Goal: Task Accomplishment & Management: Complete application form

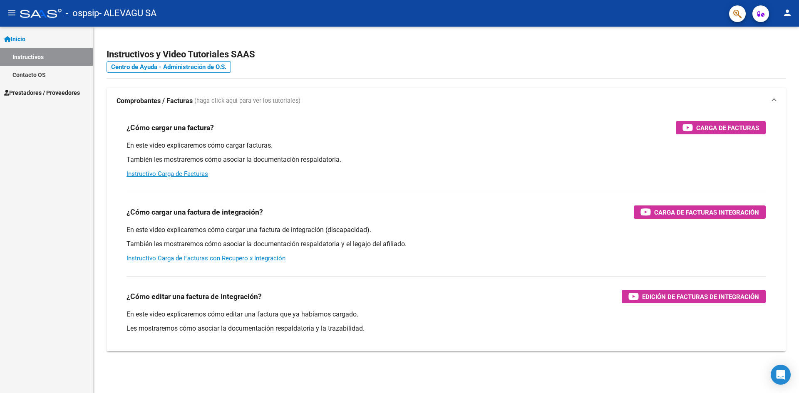
click at [53, 90] on span "Prestadores / Proveedores" at bounding box center [42, 92] width 76 height 9
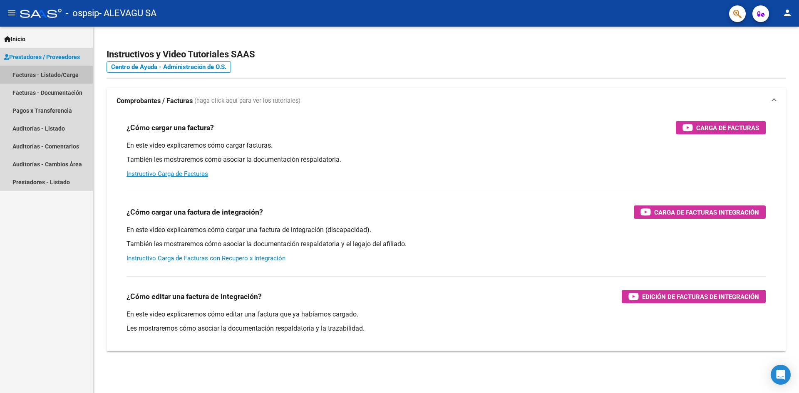
click at [57, 72] on link "Facturas - Listado/Carga" at bounding box center [46, 75] width 93 height 18
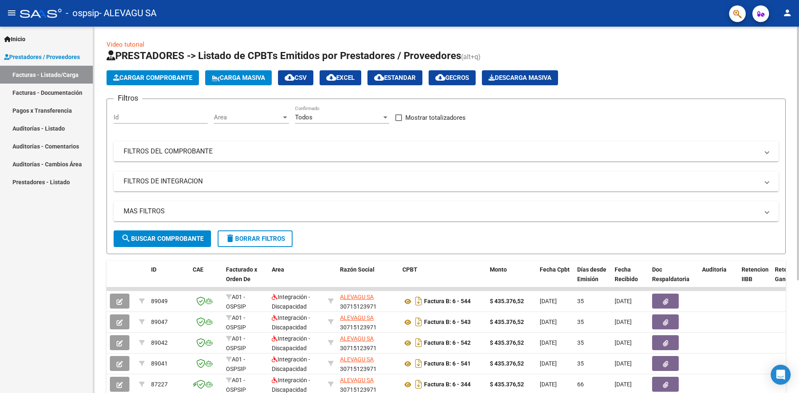
click at [161, 78] on span "Cargar Comprobante" at bounding box center [152, 77] width 79 height 7
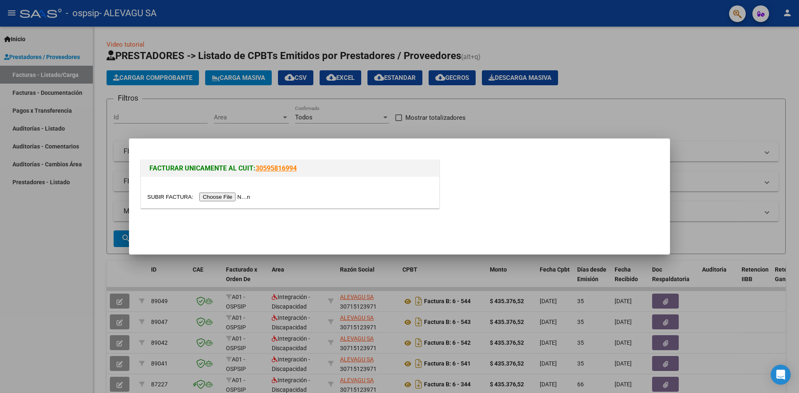
click at [244, 199] on input "file" at bounding box center [199, 197] width 105 height 9
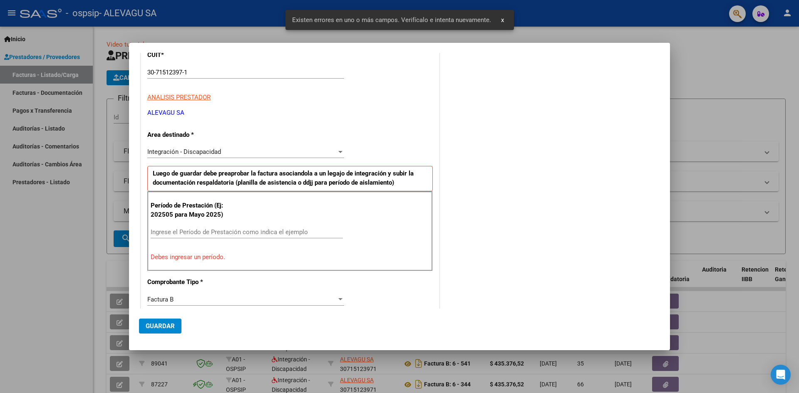
scroll to position [74, 0]
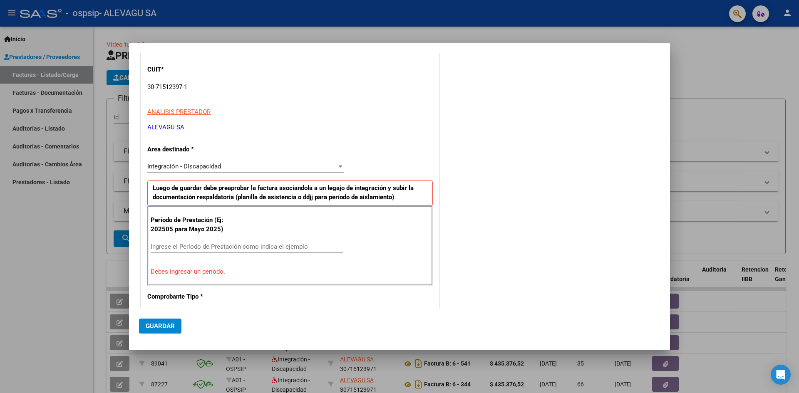
click at [171, 242] on div "Ingrese el Período de Prestación como indica el ejemplo" at bounding box center [247, 247] width 192 height 12
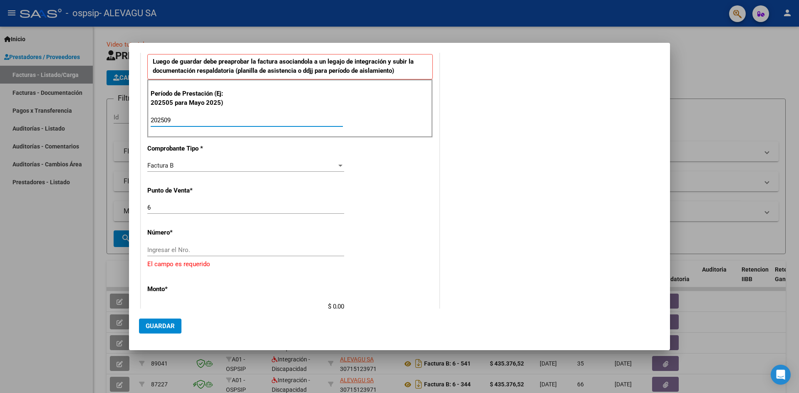
scroll to position [199, 0]
type input "202509"
click at [180, 253] on input "Ingresar el Nro." at bounding box center [245, 251] width 197 height 7
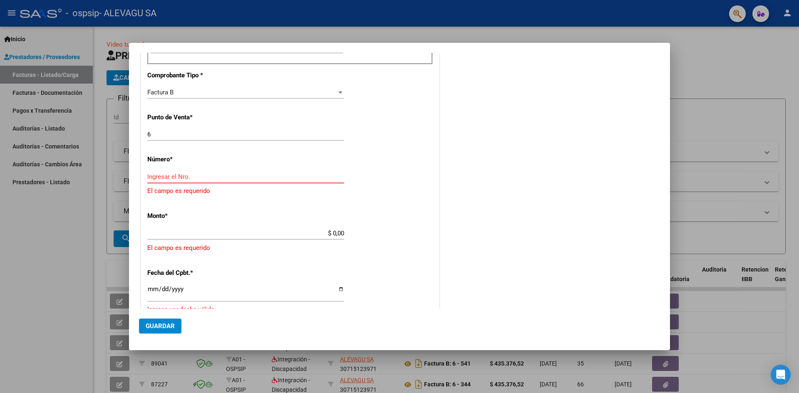
scroll to position [291, 0]
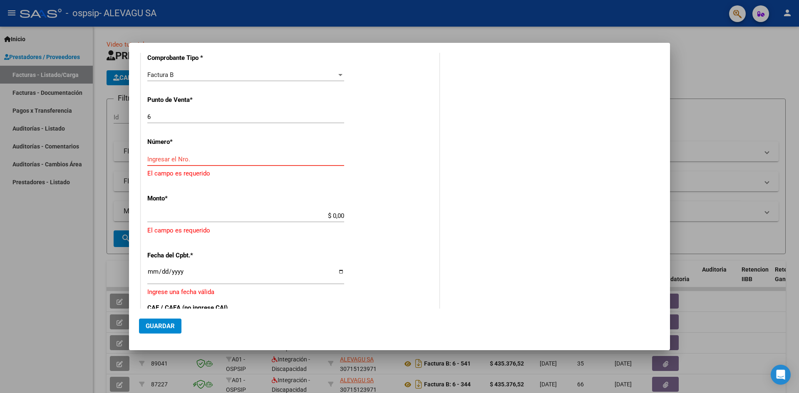
click at [163, 161] on input "Ingresar el Nro." at bounding box center [245, 159] width 197 height 7
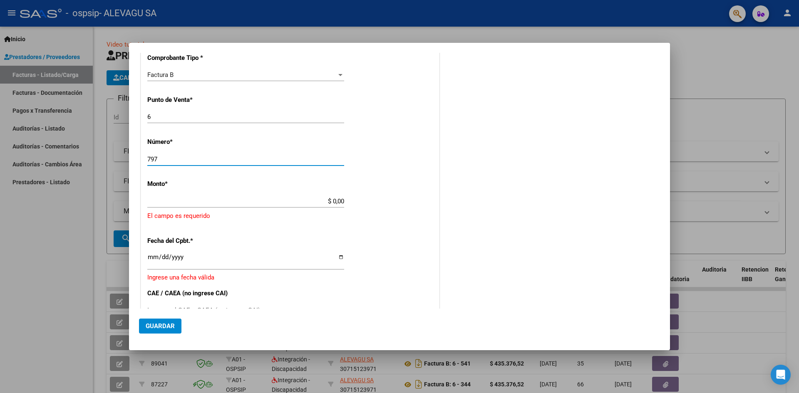
type input "797"
click at [186, 201] on input "$ 0,00" at bounding box center [245, 201] width 197 height 7
type input "$ 435.376,52"
type input "[DATE]"
type input "75381149848829"
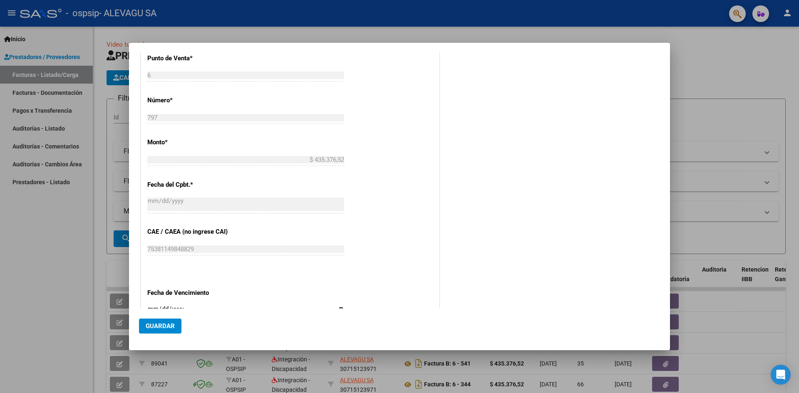
scroll to position [375, 0]
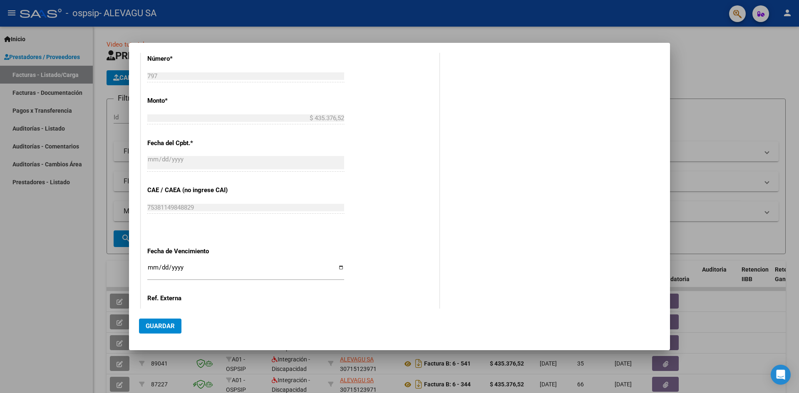
click at [154, 270] on input "Ingresar la fecha" at bounding box center [245, 270] width 197 height 13
click at [152, 266] on input "Ingresar la fecha" at bounding box center [245, 270] width 197 height 13
type input "[DATE]"
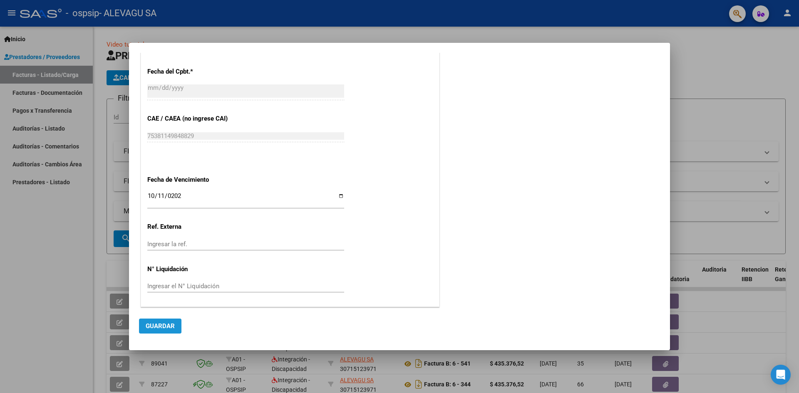
click at [158, 324] on span "Guardar" at bounding box center [160, 326] width 29 height 7
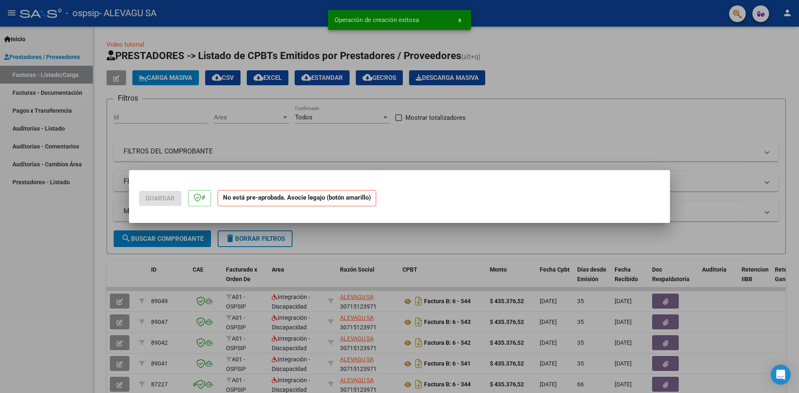
scroll to position [0, 0]
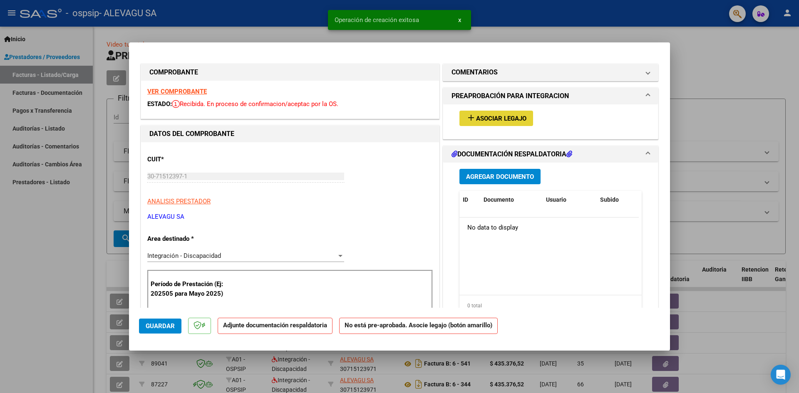
click at [484, 115] on span "Asociar Legajo" at bounding box center [501, 118] width 50 height 7
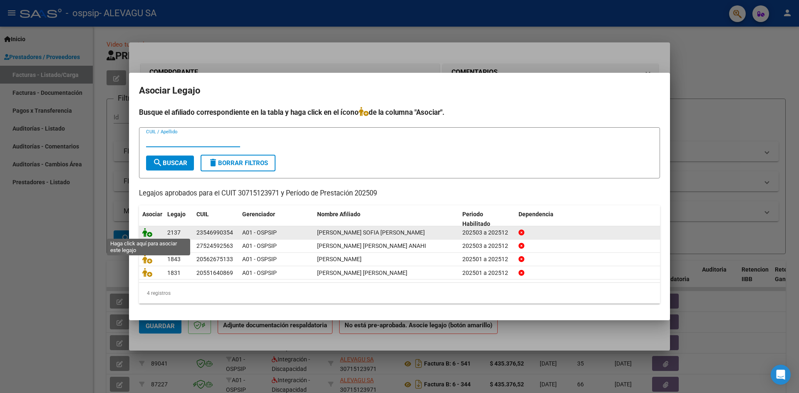
click at [144, 232] on icon at bounding box center [147, 232] width 10 height 9
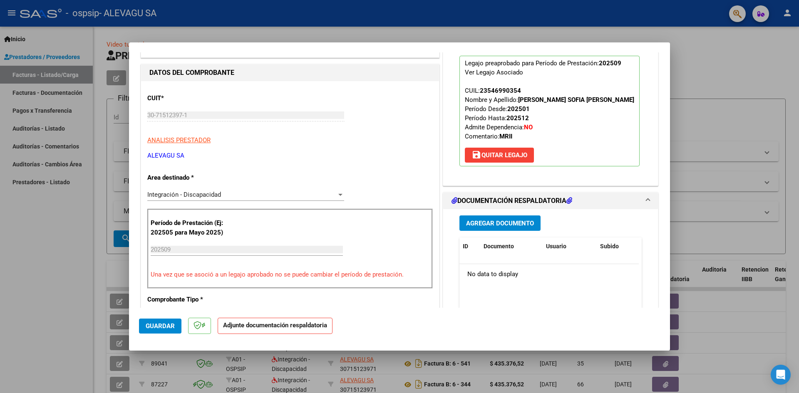
scroll to position [83, 0]
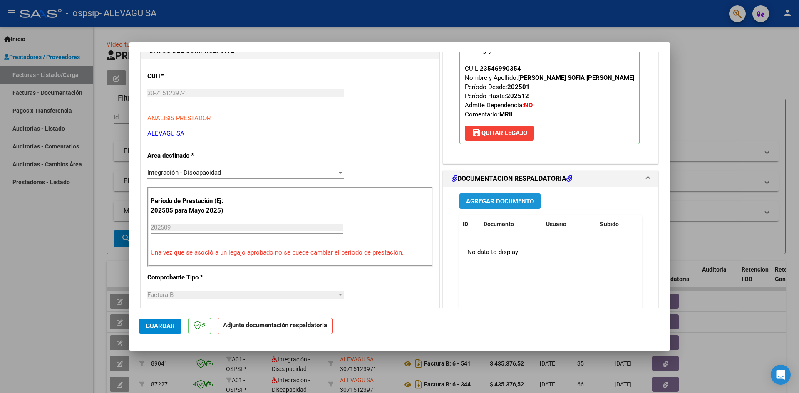
click at [515, 204] on span "Agregar Documento" at bounding box center [500, 201] width 68 height 7
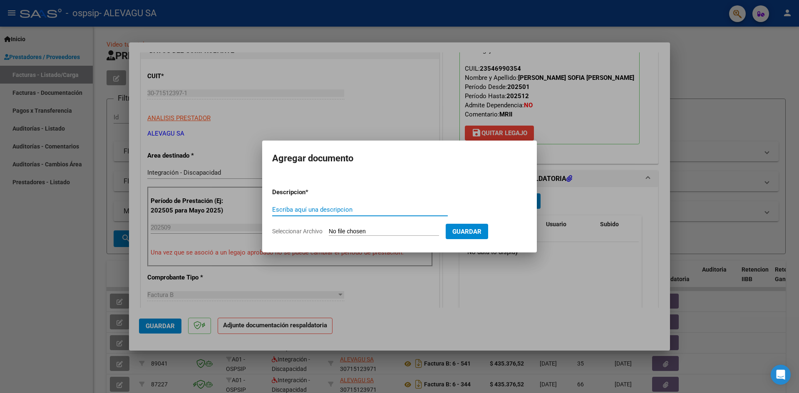
click at [285, 209] on input "Escriba aquí una descripcion" at bounding box center [360, 209] width 176 height 7
click at [357, 229] on input "Seleccionar Archivo" at bounding box center [384, 232] width 110 height 8
type input "C:\fakepath\Araujo Bianca Sofia CAE MII.pdf"
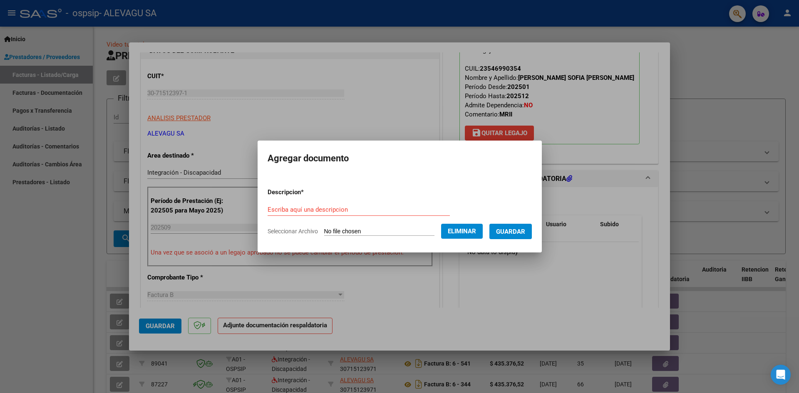
click at [296, 214] on div "Escriba aquí una descripcion" at bounding box center [359, 210] width 182 height 12
type input "CAE"
click at [525, 230] on span "Guardar" at bounding box center [510, 231] width 29 height 7
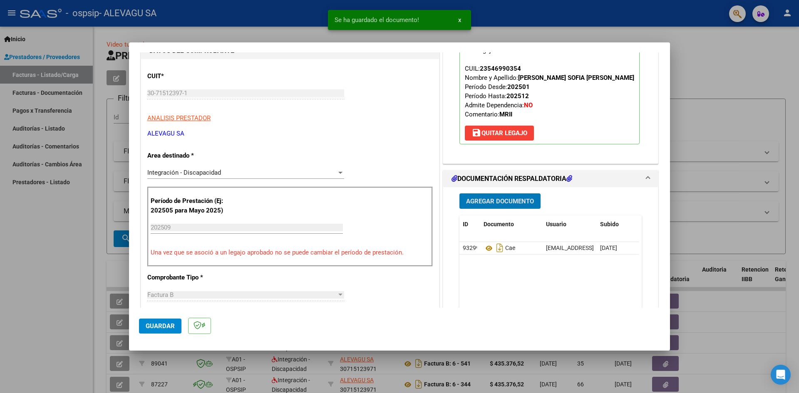
click at [492, 196] on button "Agregar Documento" at bounding box center [499, 201] width 81 height 15
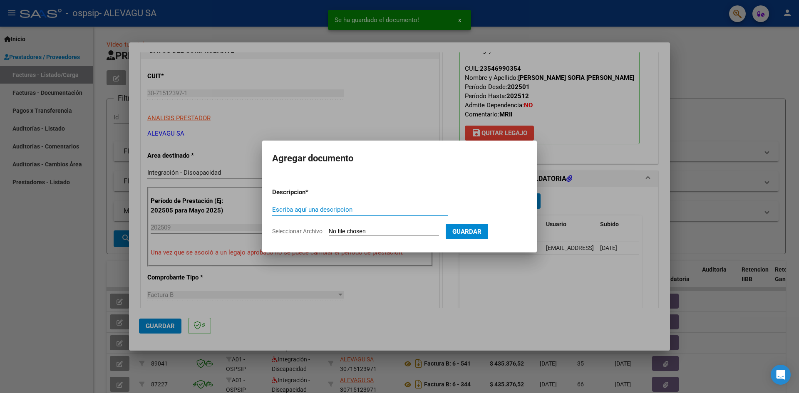
click at [323, 211] on input "Escriba aquí una descripcion" at bounding box center [360, 209] width 176 height 7
click at [366, 234] on input "Seleccionar Archivo" at bounding box center [384, 232] width 110 height 8
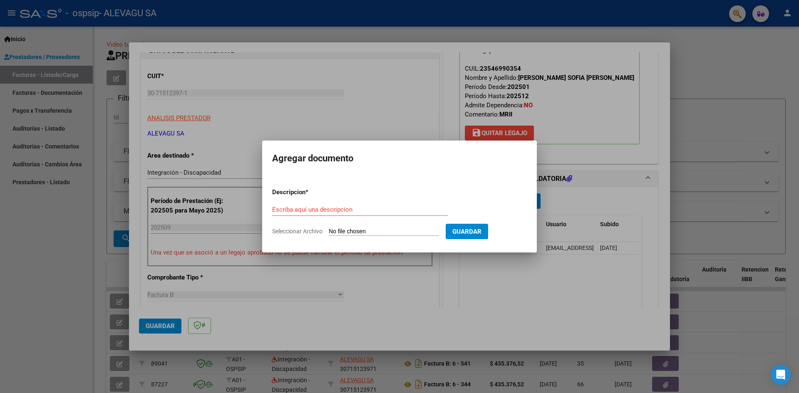
type input "C:\fakepath\Araujo Bianca Sofia Planilla Septiembre MII.pdf"
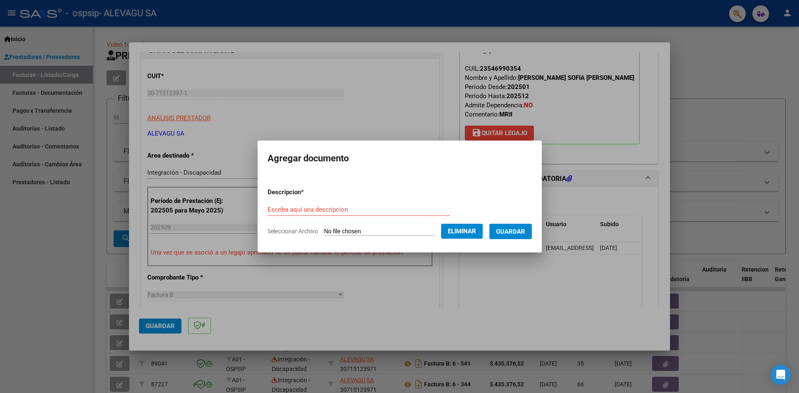
click at [522, 231] on span "Guardar" at bounding box center [510, 231] width 29 height 7
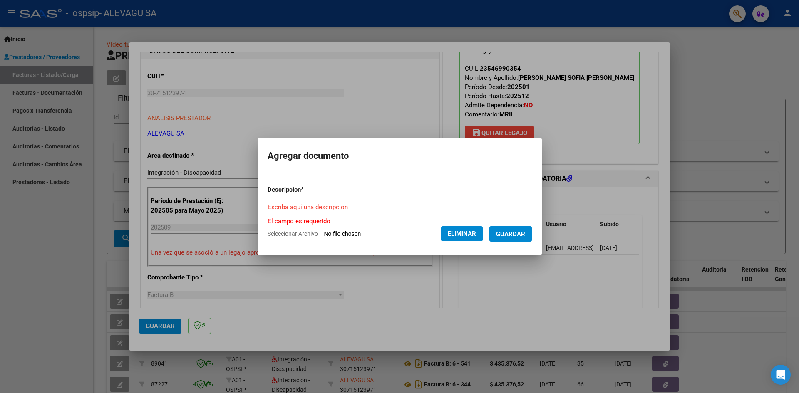
click at [312, 209] on input "Escriba aquí una descripcion" at bounding box center [359, 207] width 182 height 7
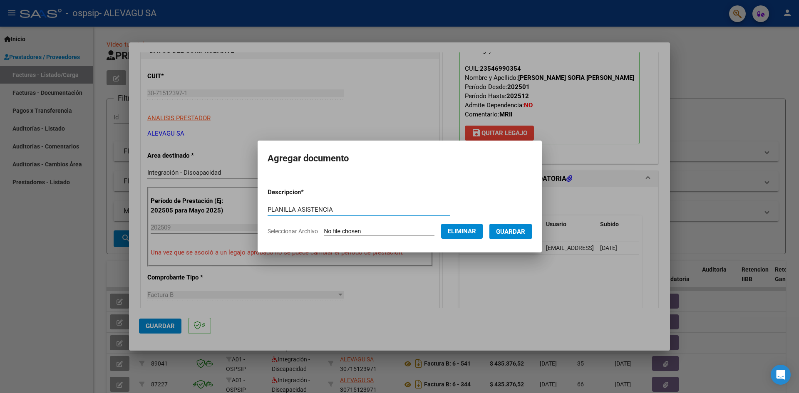
type input "PLANILLA ASISTENCIA"
click at [520, 233] on span "Guardar" at bounding box center [510, 231] width 29 height 7
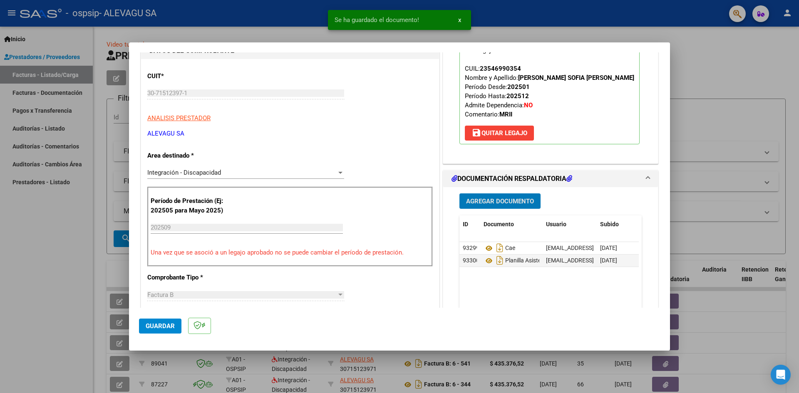
click at [492, 200] on span "Agregar Documento" at bounding box center [500, 201] width 68 height 7
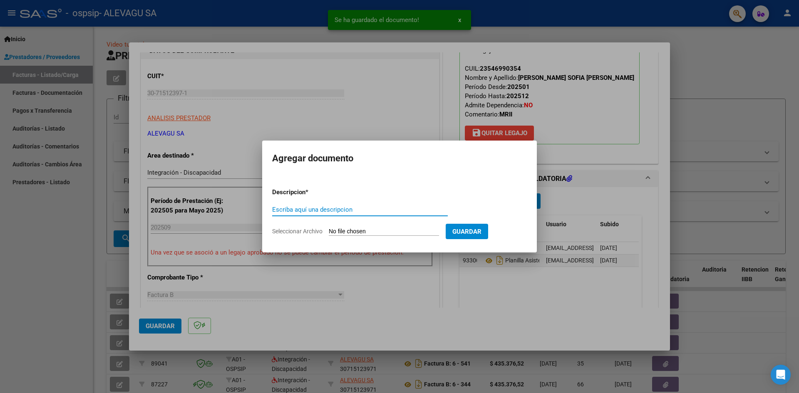
click at [358, 230] on input "Seleccionar Archivo" at bounding box center [384, 232] width 110 height 8
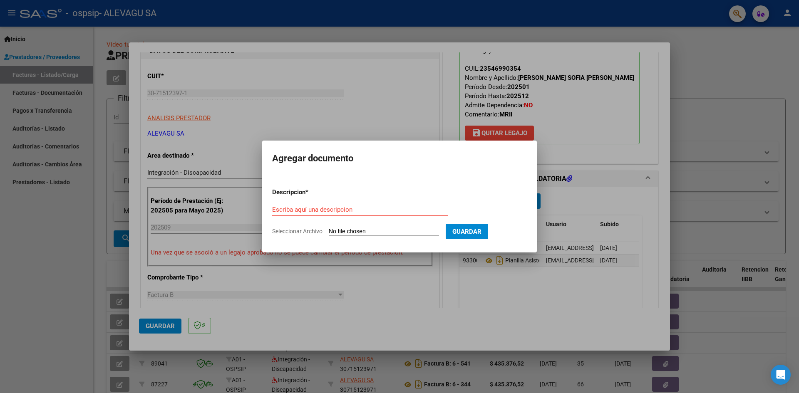
type input "C:\fakepath\Araujo Bianca-Informes.pdf"
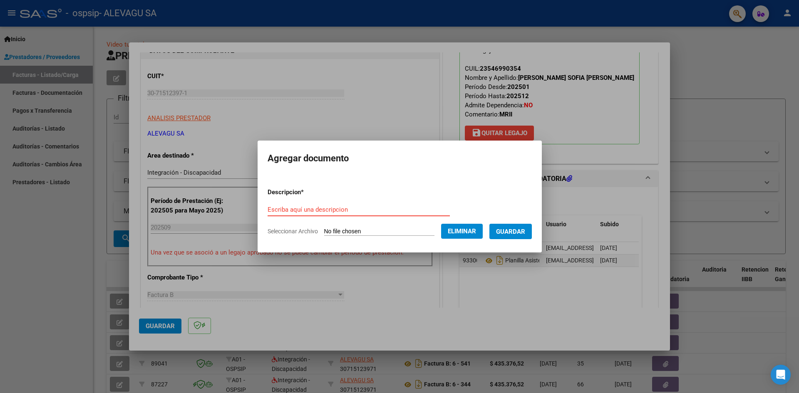
click at [279, 209] on input "Escriba aquí una descripcion" at bounding box center [359, 209] width 182 height 7
type input "INFORME"
click at [525, 233] on span "Guardar" at bounding box center [510, 231] width 29 height 7
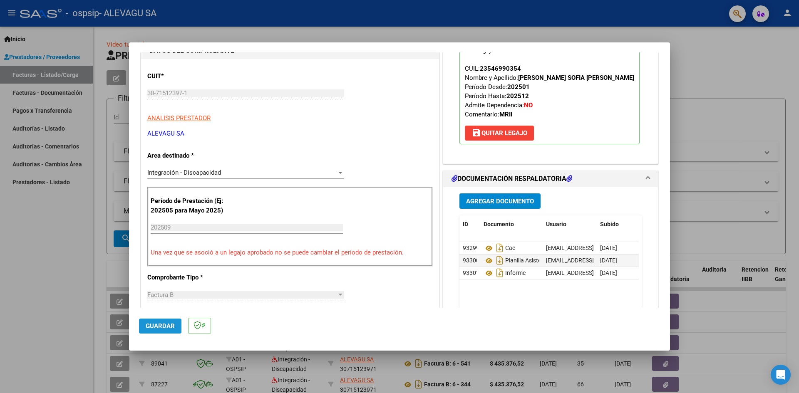
click at [166, 322] on button "Guardar" at bounding box center [160, 326] width 42 height 15
click at [20, 221] on div at bounding box center [399, 196] width 799 height 393
type input "$ 0,00"
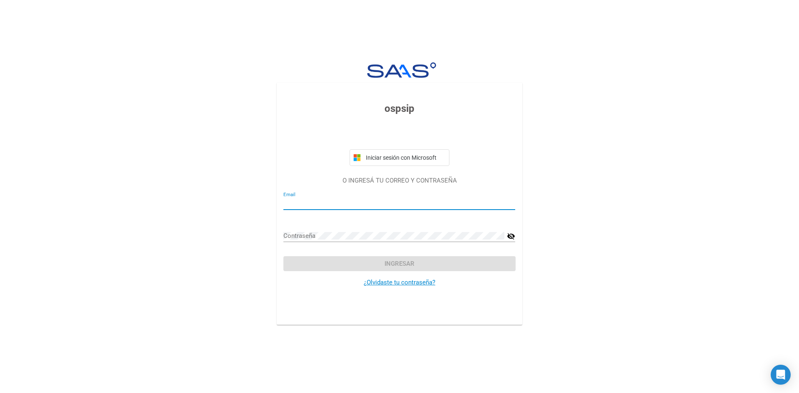
type input "[EMAIL_ADDRESS][DOMAIN_NAME]"
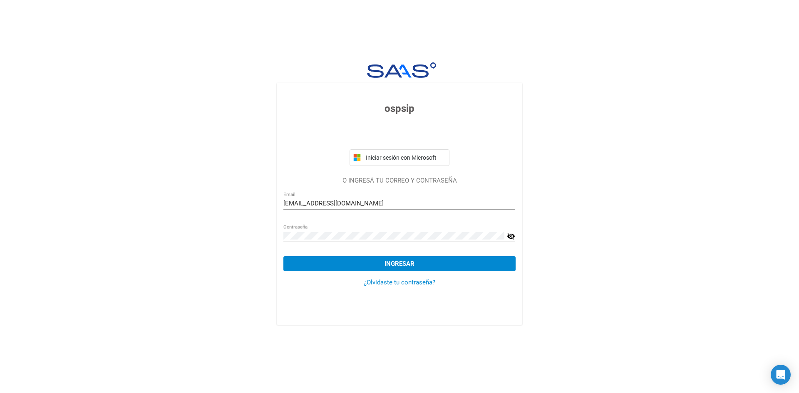
click at [512, 236] on mat-icon "visibility_off" at bounding box center [511, 236] width 8 height 10
click at [394, 263] on span "Ingresar" at bounding box center [400, 263] width 30 height 7
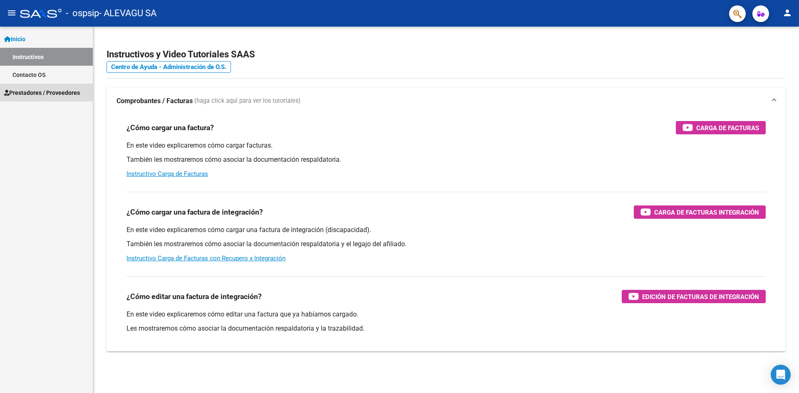
click at [56, 89] on span "Prestadores / Proveedores" at bounding box center [42, 92] width 76 height 9
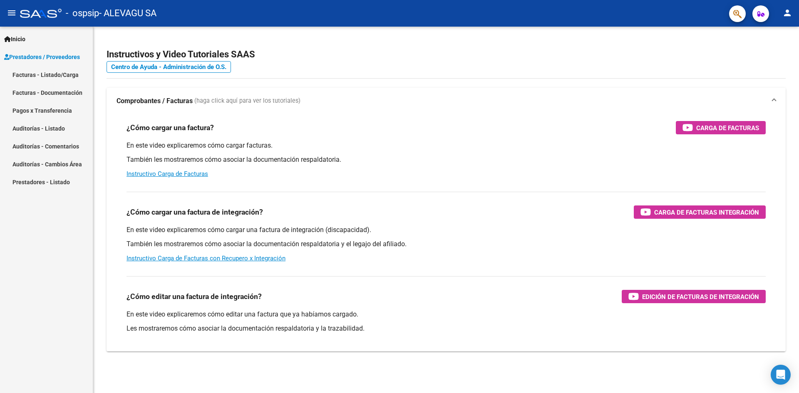
click at [44, 75] on link "Facturas - Listado/Carga" at bounding box center [46, 75] width 93 height 18
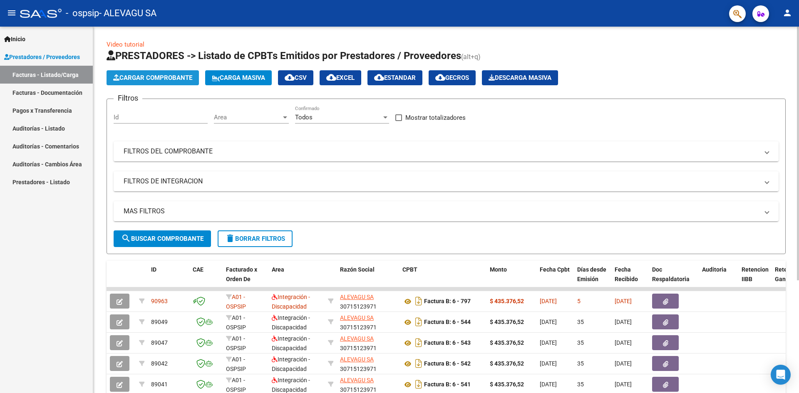
click at [172, 77] on span "Cargar Comprobante" at bounding box center [152, 77] width 79 height 7
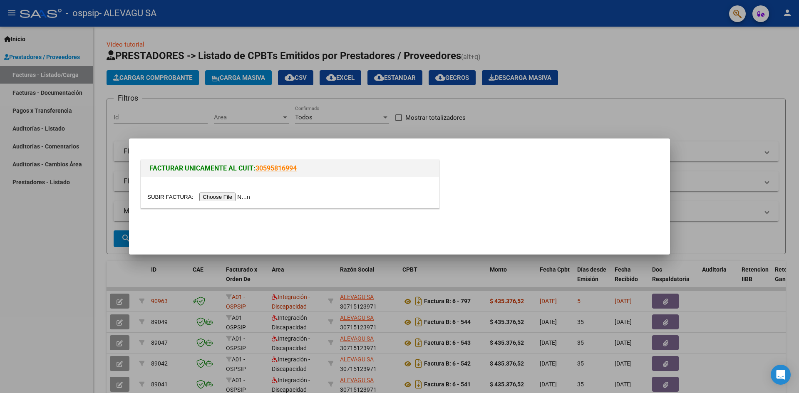
click at [240, 196] on input "file" at bounding box center [199, 197] width 105 height 9
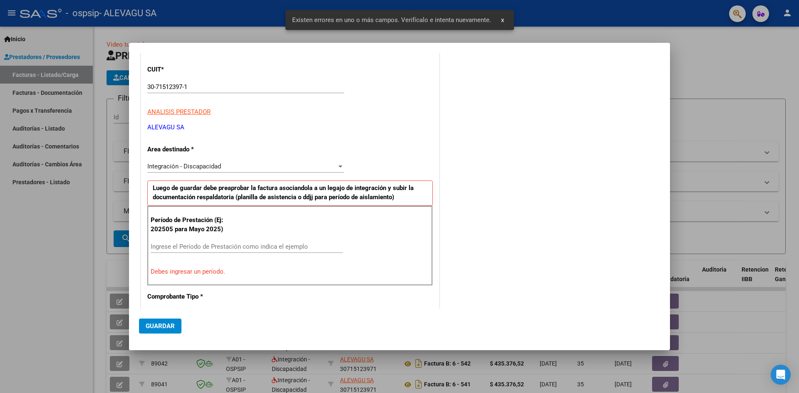
scroll to position [83, 0]
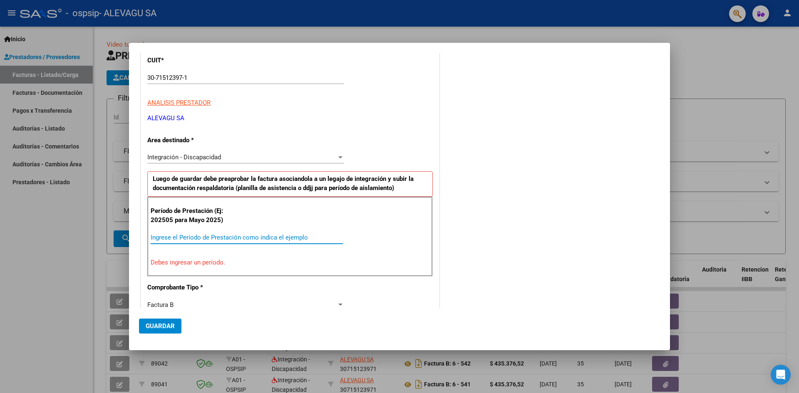
click at [154, 235] on input "Ingrese el Período de Prestación como indica el ejemplo" at bounding box center [247, 237] width 192 height 7
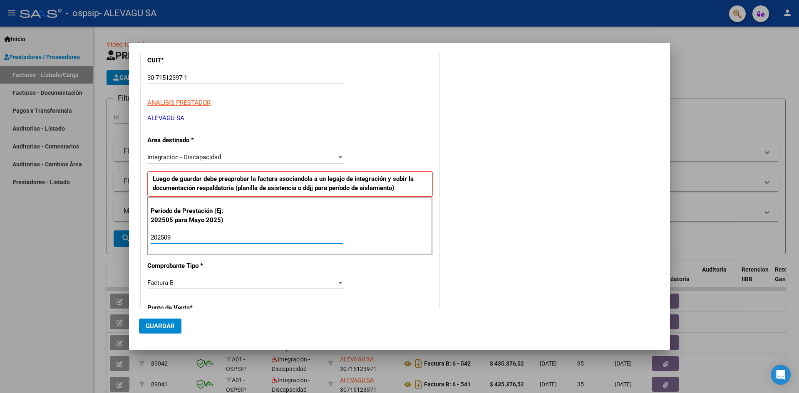
type input "202509"
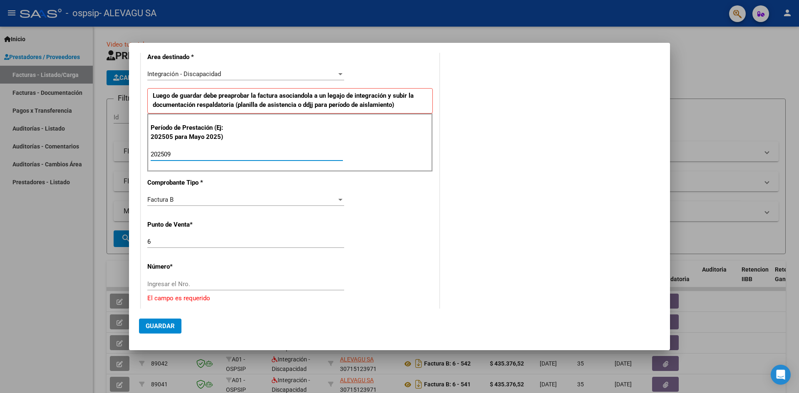
scroll to position [208, 0]
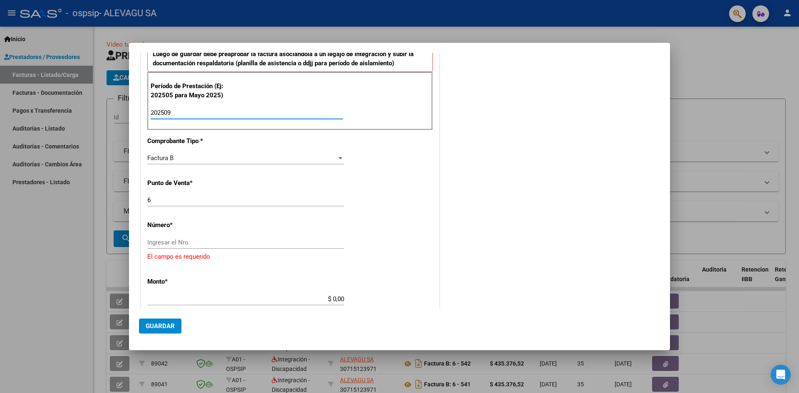
click at [165, 241] on input "Ingresar el Nro." at bounding box center [245, 242] width 197 height 7
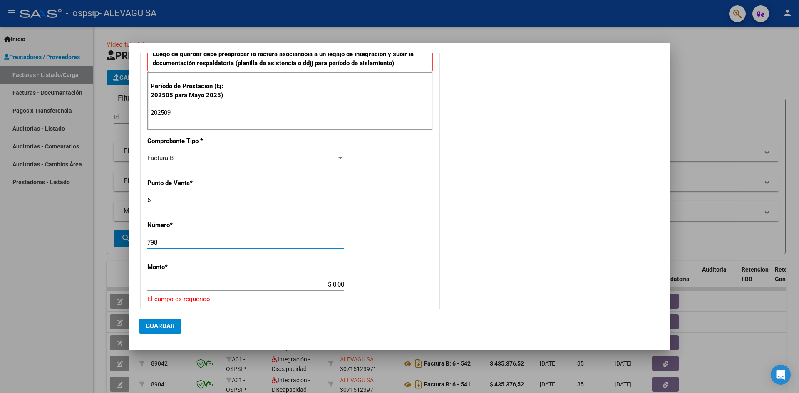
scroll to position [250, 0]
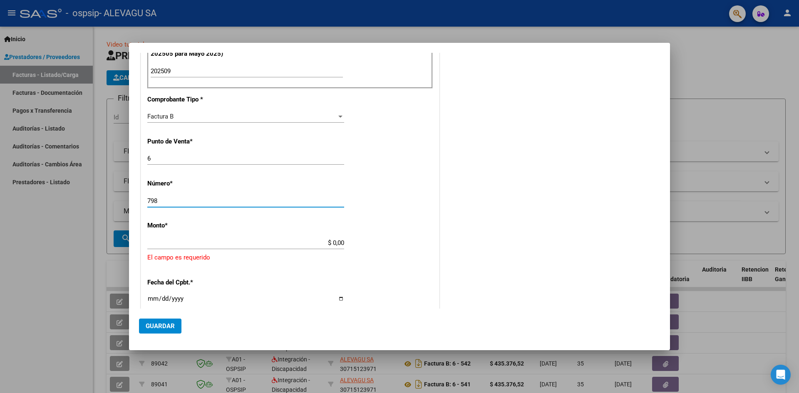
type input "798"
click at [219, 245] on input "$ 0,00" at bounding box center [245, 242] width 197 height 7
type input "$ 435.376,52"
type input "[DATE]"
type input "75381149849037"
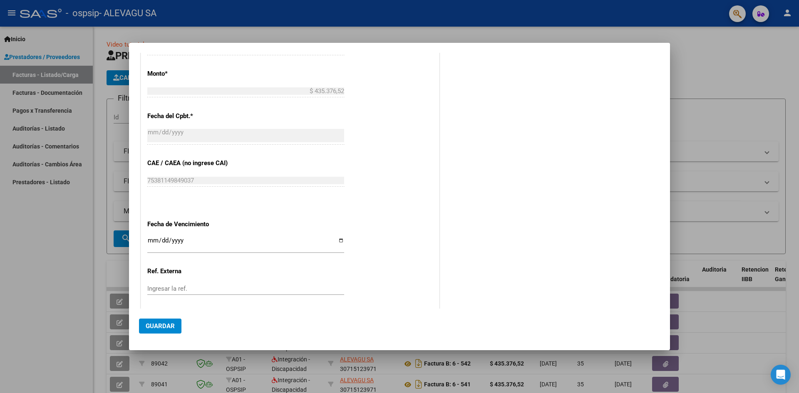
scroll to position [416, 0]
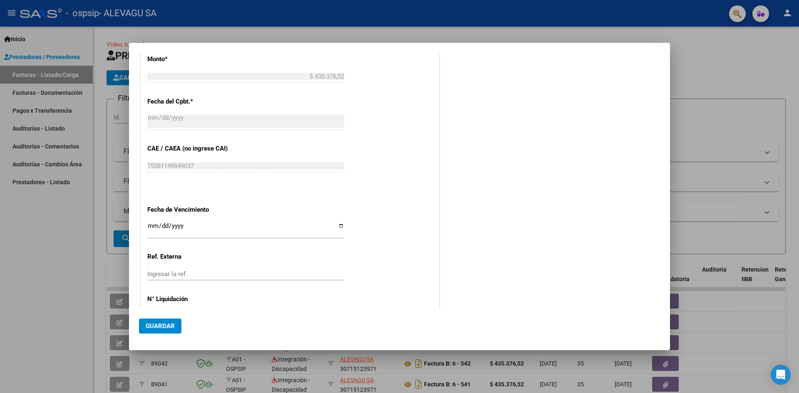
click at [146, 224] on div "CUIT * 30-71512397-1 Ingresar CUIT ANALISIS PRESTADOR ALEVAGU SA ARCA Padrón Ar…" at bounding box center [290, 23] width 298 height 626
click at [149, 224] on input "Ingresar la fecha" at bounding box center [245, 229] width 197 height 13
type input "[DATE]"
click at [233, 223] on input "[DATE]" at bounding box center [245, 229] width 197 height 13
click at [268, 189] on div "CUIT * 30-71512397-1 Ingresar CUIT ANALISIS PRESTADOR ALEVAGU SA ARCA Padrón Ar…" at bounding box center [290, 23] width 298 height 626
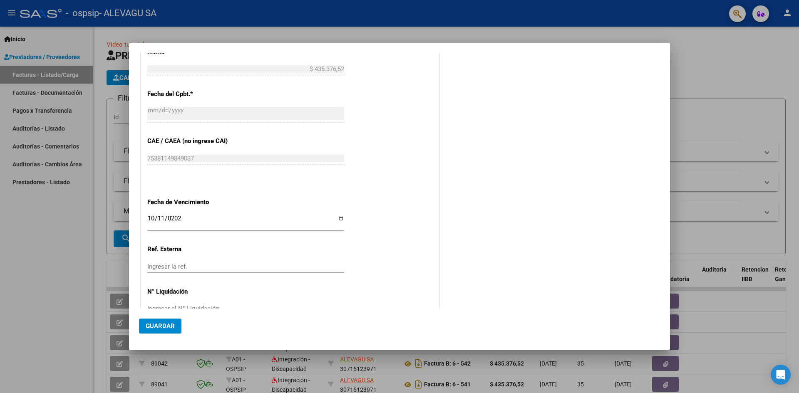
scroll to position [446, 0]
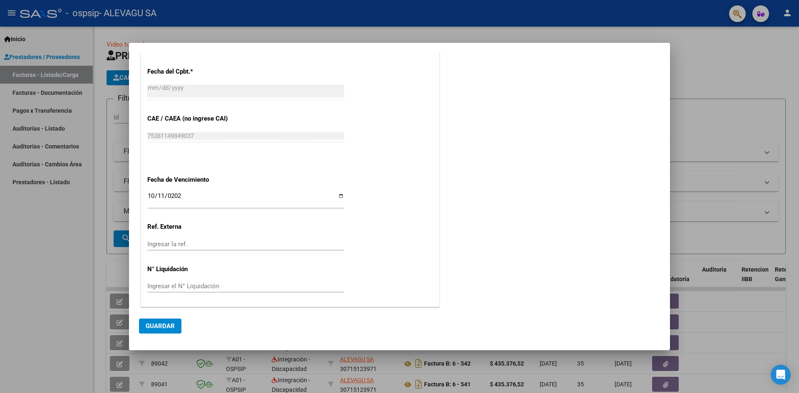
click at [161, 325] on span "Guardar" at bounding box center [160, 326] width 29 height 7
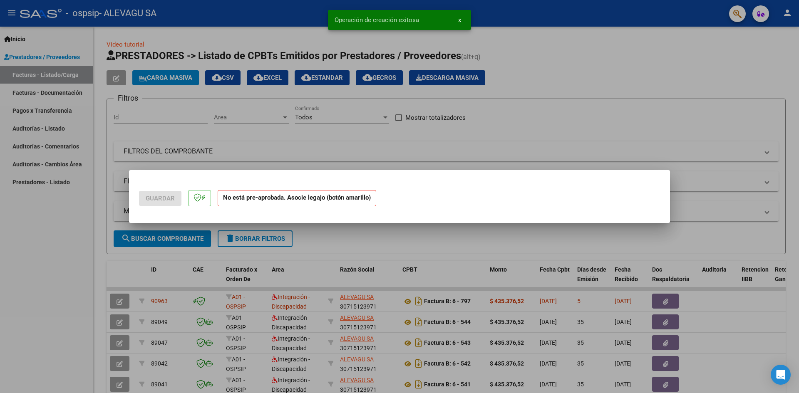
scroll to position [0, 0]
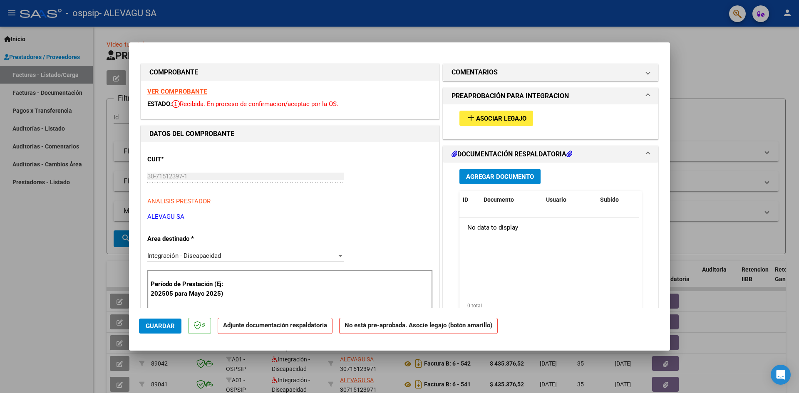
click at [492, 124] on button "add Asociar Legajo" at bounding box center [496, 118] width 74 height 15
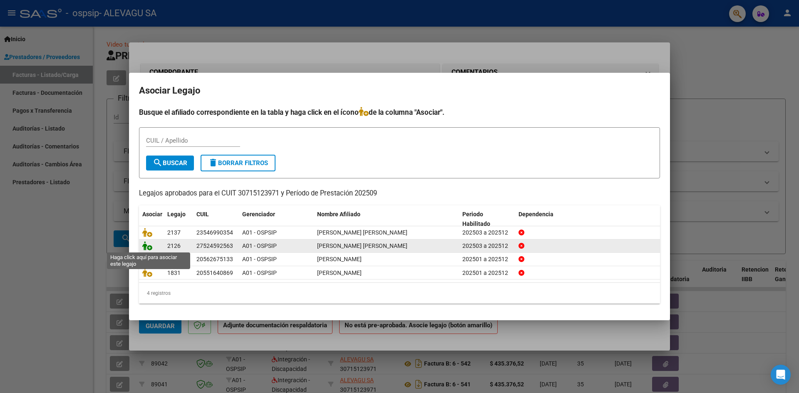
click at [145, 245] on icon at bounding box center [147, 245] width 10 height 9
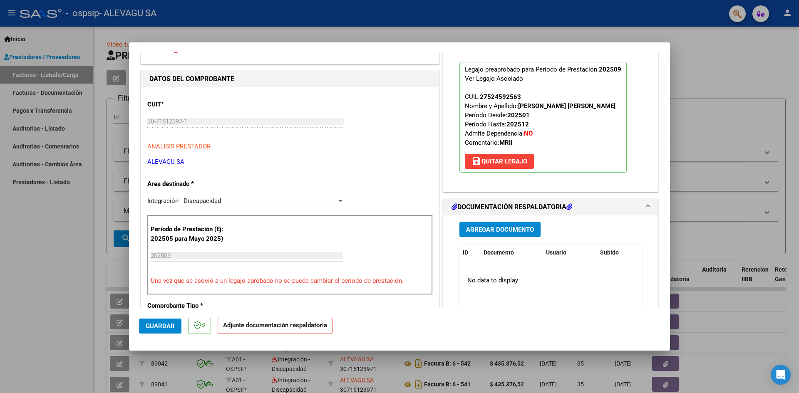
scroll to position [42, 0]
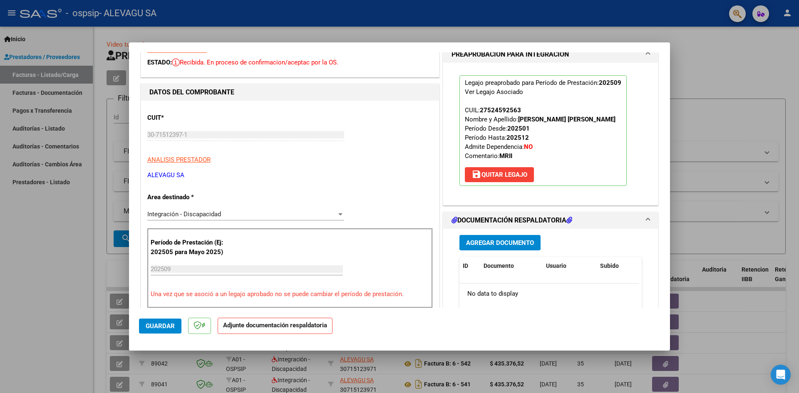
click at [502, 243] on span "Agregar Documento" at bounding box center [500, 242] width 68 height 7
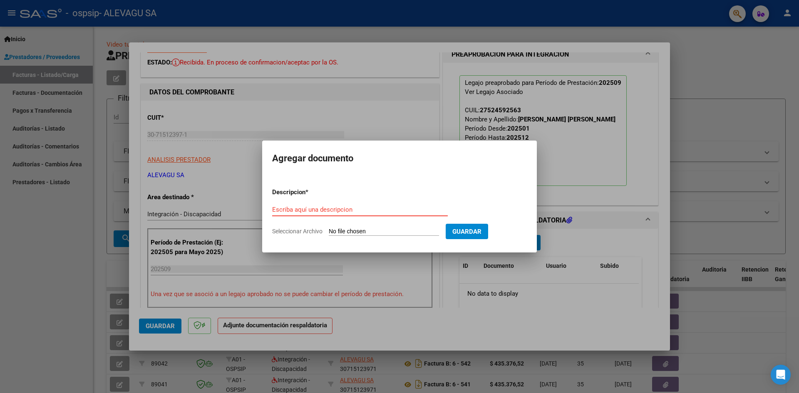
click at [367, 235] on input "Seleccionar Archivo" at bounding box center [384, 232] width 110 height 8
type input "C:\fakepath\Araujo_Kiara_Anahi_MIIm_0006_798.pdf"
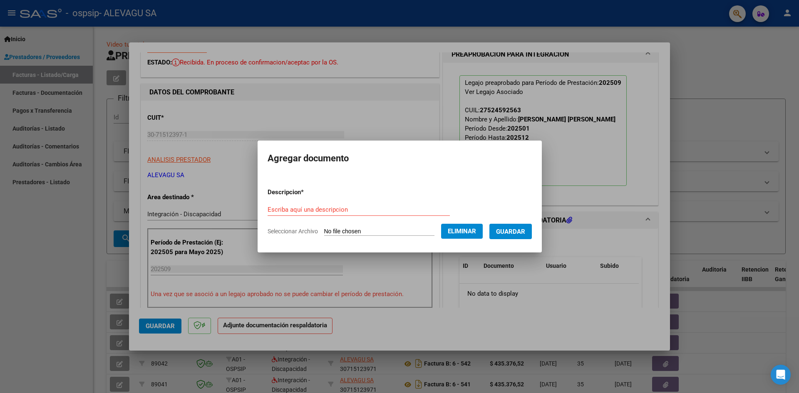
click at [302, 213] on div "Escriba aquí una descripcion" at bounding box center [359, 210] width 182 height 12
type input "FACTURA"
click at [524, 233] on span "Guardar" at bounding box center [510, 231] width 29 height 7
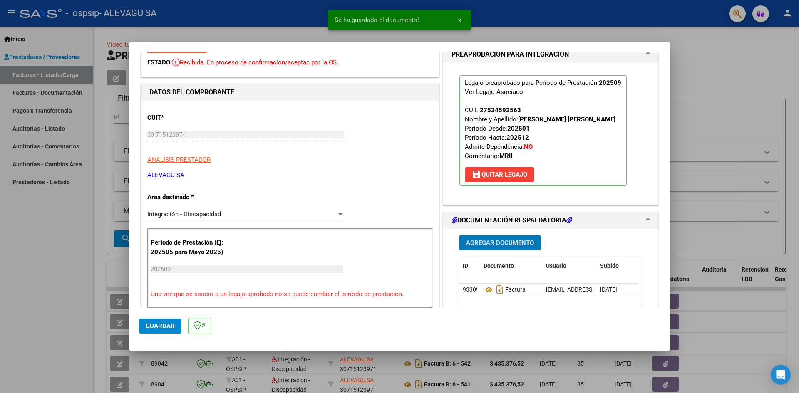
click at [515, 240] on span "Agregar Documento" at bounding box center [500, 242] width 68 height 7
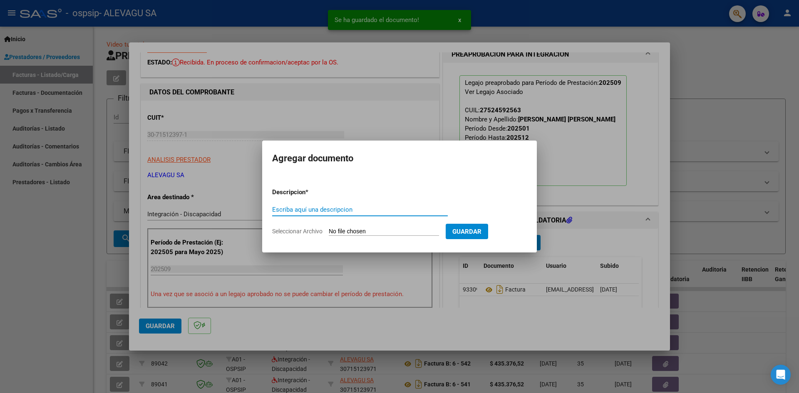
click at [358, 229] on input "Seleccionar Archivo" at bounding box center [384, 232] width 110 height 8
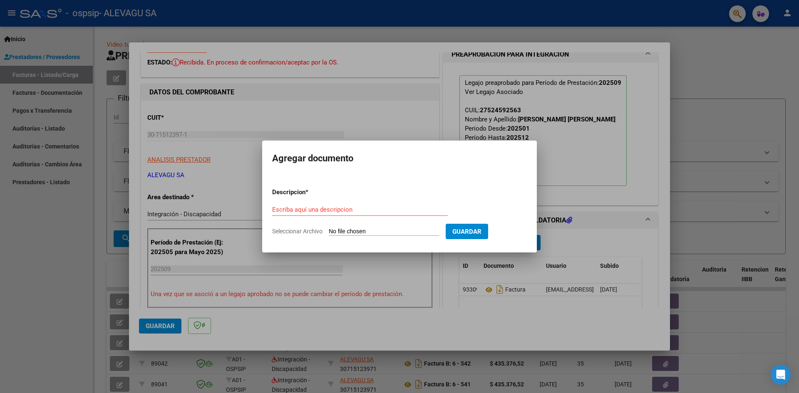
type input "C:\fakepath\[PERSON_NAME] Planilla Septiembre MII.pdf"
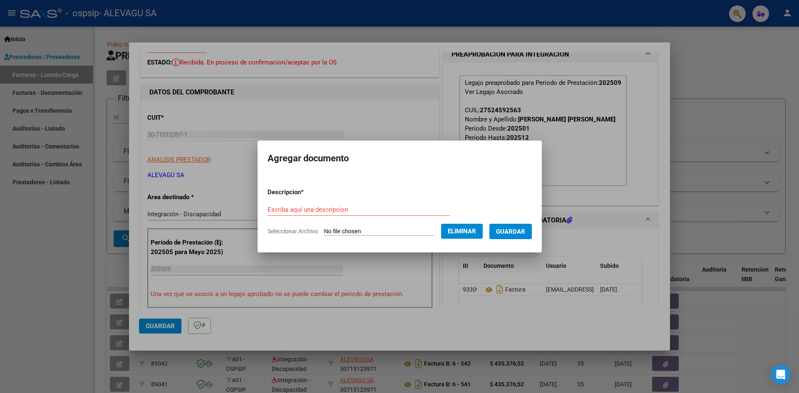
click at [311, 209] on input "Escriba aquí una descripcion" at bounding box center [359, 209] width 182 height 7
type input "PLANILLA DE ASISTENCIA"
click at [476, 228] on span "Eliminar" at bounding box center [462, 231] width 28 height 7
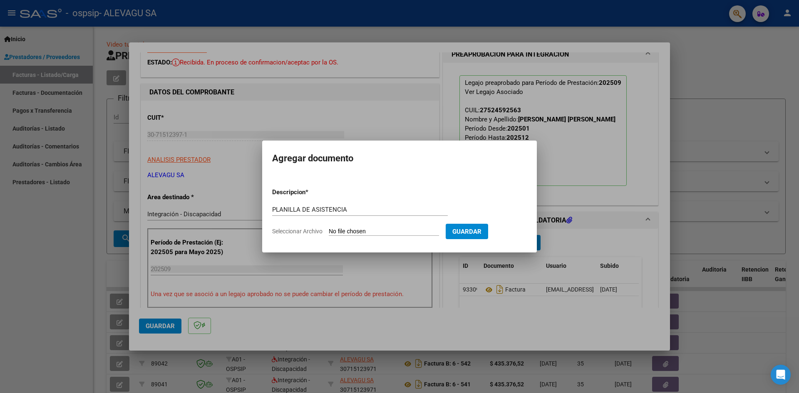
click at [359, 234] on input "Seleccionar Archivo" at bounding box center [384, 232] width 110 height 8
type input "C:\fakepath\[PERSON_NAME] Planilla Septiembre MII.pdf"
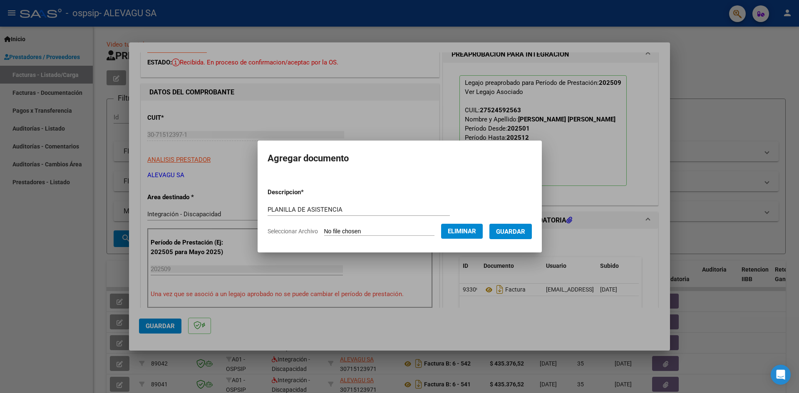
click at [524, 233] on span "Guardar" at bounding box center [510, 231] width 29 height 7
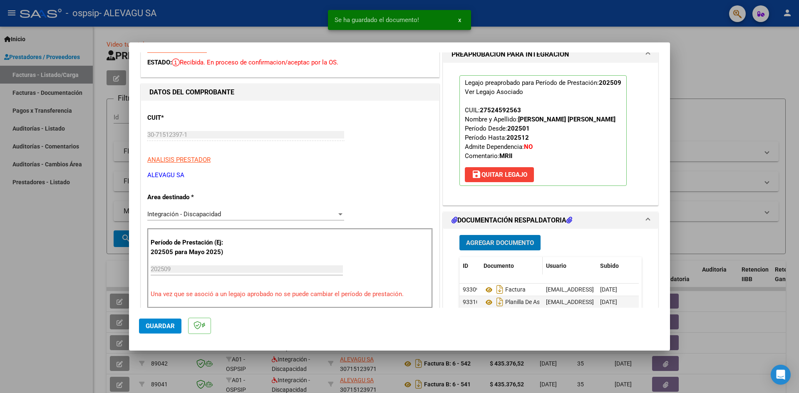
scroll to position [83, 0]
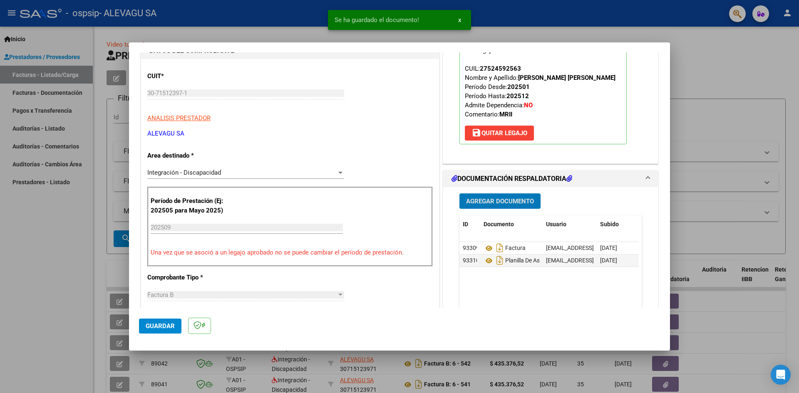
click at [501, 202] on span "Agregar Documento" at bounding box center [500, 201] width 68 height 7
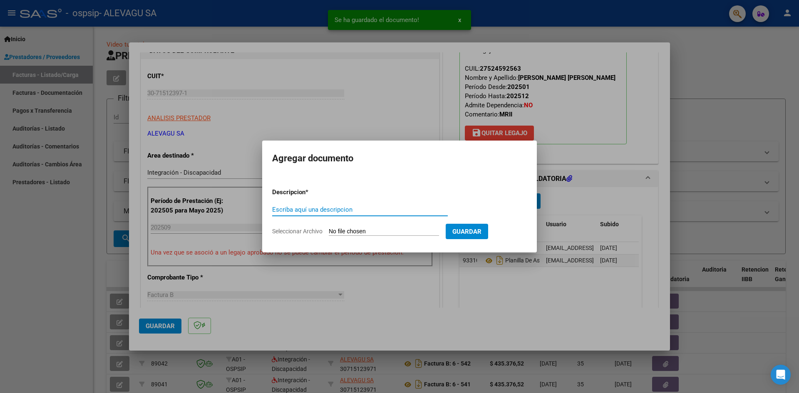
click at [346, 231] on input "Seleccionar Archivo" at bounding box center [384, 232] width 110 height 8
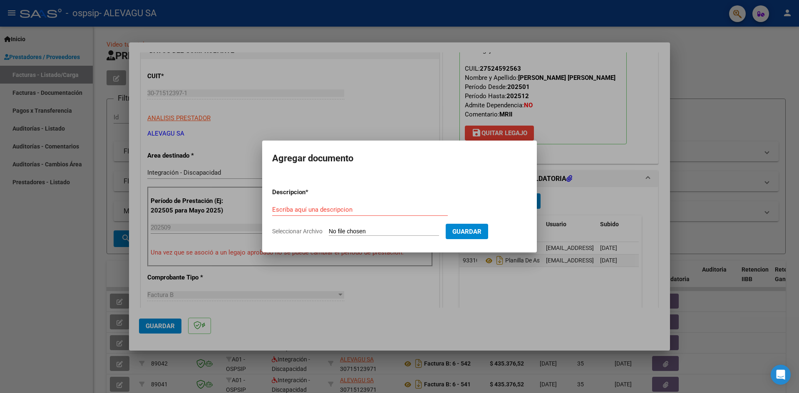
type input "C:\fakepath\[PERSON_NAME] CAE MII.pdf"
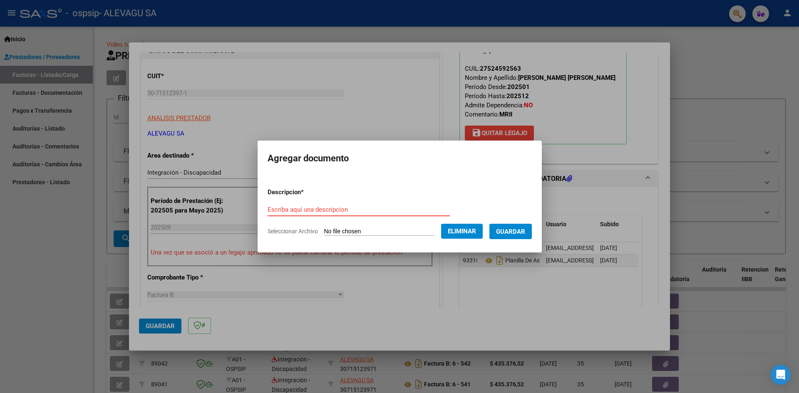
click at [317, 209] on input "Escriba aquí una descripcion" at bounding box center [359, 209] width 182 height 7
type input "CAE"
click at [519, 234] on span "Guardar" at bounding box center [510, 231] width 29 height 7
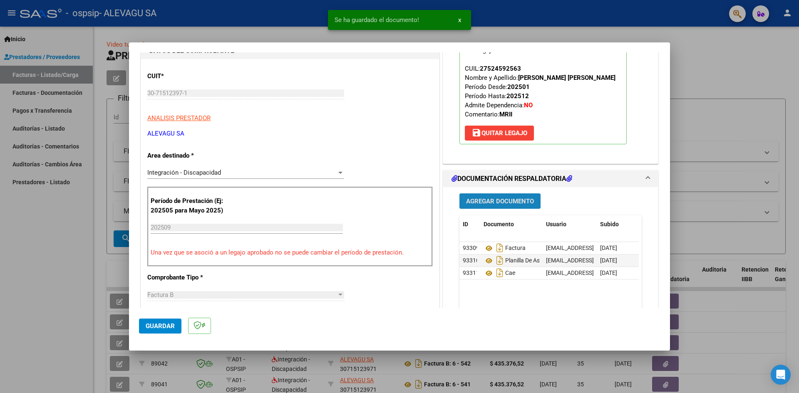
click at [502, 198] on span "Agregar Documento" at bounding box center [500, 201] width 68 height 7
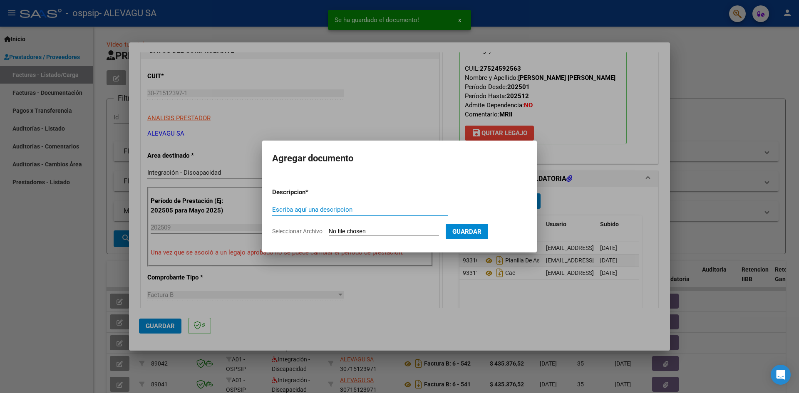
click at [344, 234] on input "Seleccionar Archivo" at bounding box center [384, 232] width 110 height 8
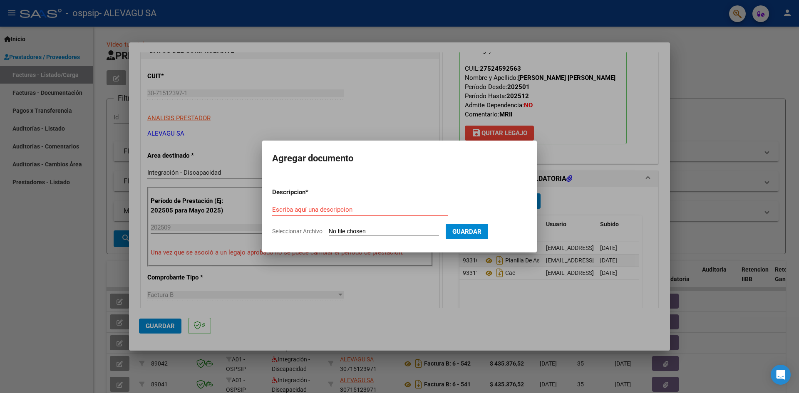
type input "C:\fakepath\[PERSON_NAME]-Informes.pdf"
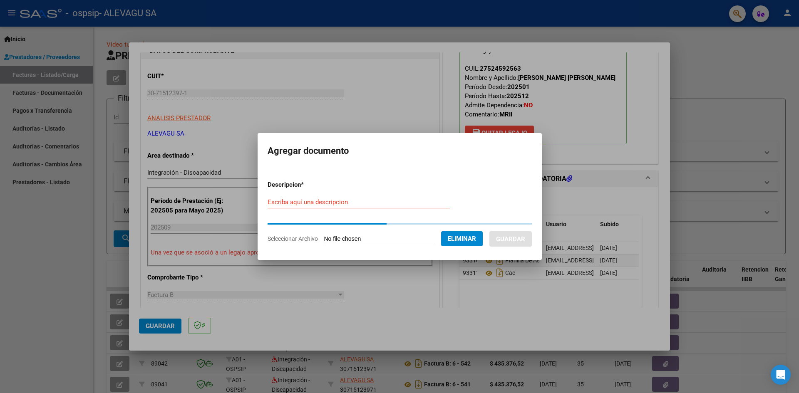
click at [286, 204] on div "Escriba aquí una descripcion" at bounding box center [359, 202] width 182 height 12
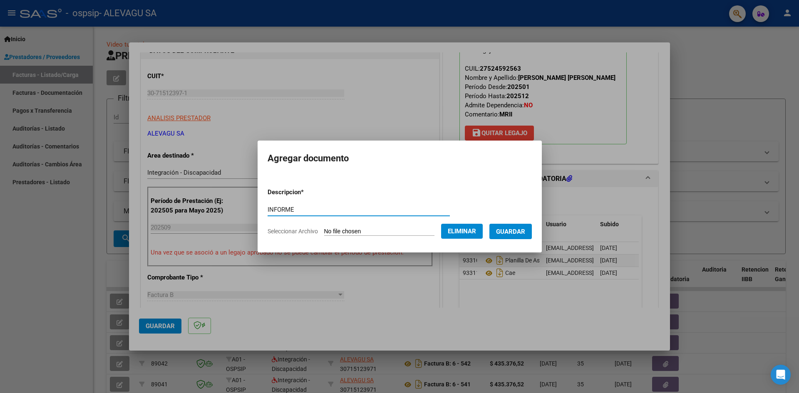
type input "INFORME"
click at [524, 229] on span "Guardar" at bounding box center [510, 231] width 29 height 7
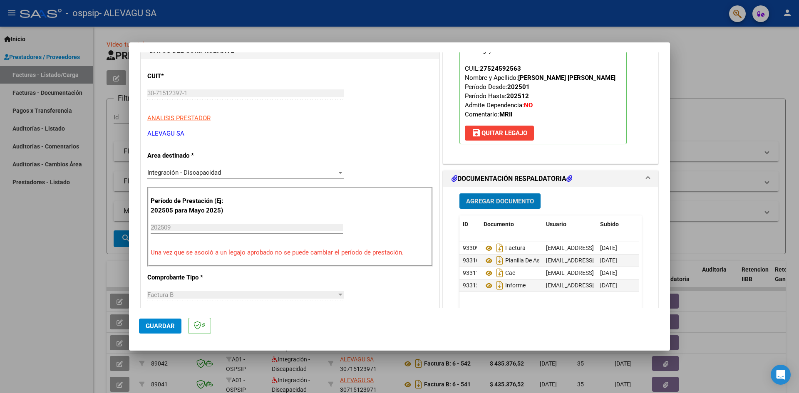
scroll to position [250, 0]
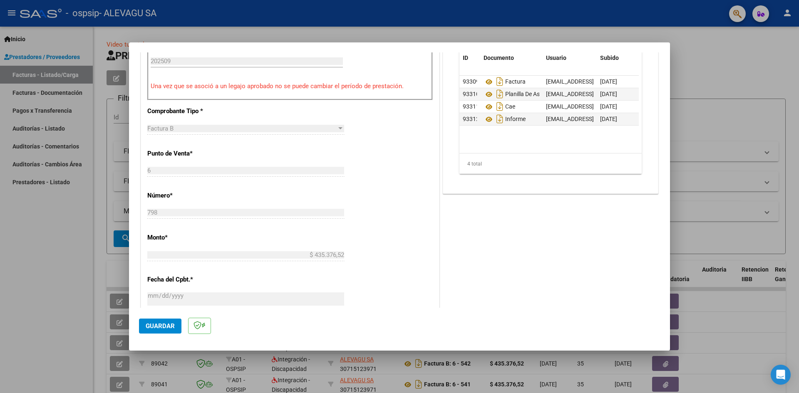
click at [168, 326] on span "Guardar" at bounding box center [160, 326] width 29 height 7
click at [72, 261] on div at bounding box center [399, 196] width 799 height 393
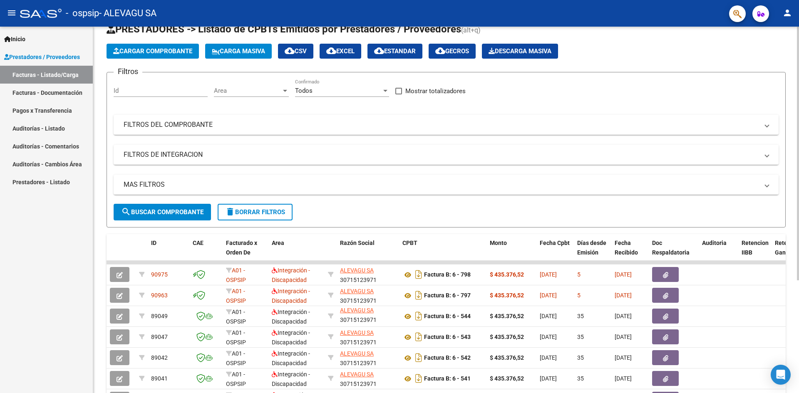
scroll to position [0, 0]
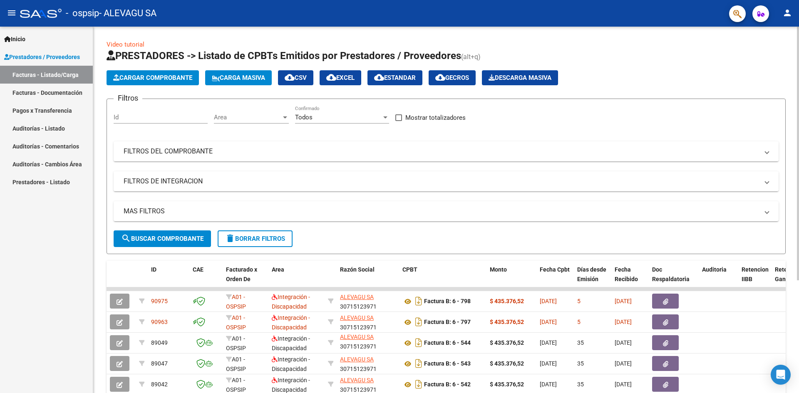
click at [150, 72] on button "Cargar Comprobante" at bounding box center [153, 77] width 92 height 15
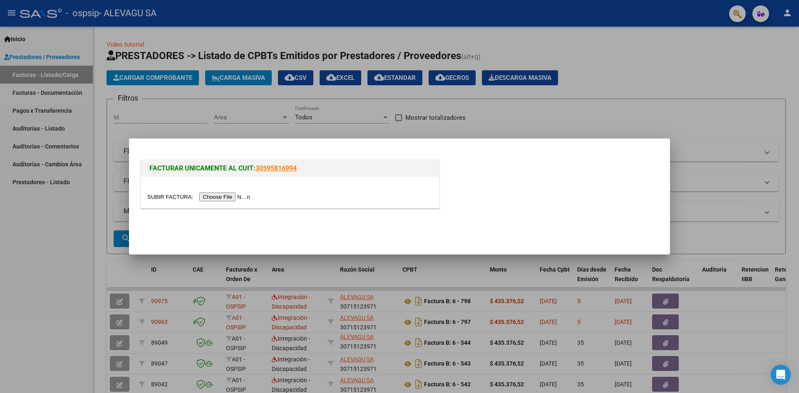
click at [226, 196] on input "file" at bounding box center [199, 197] width 105 height 9
click at [237, 192] on div at bounding box center [289, 197] width 285 height 10
click at [236, 198] on input "file" at bounding box center [199, 197] width 105 height 9
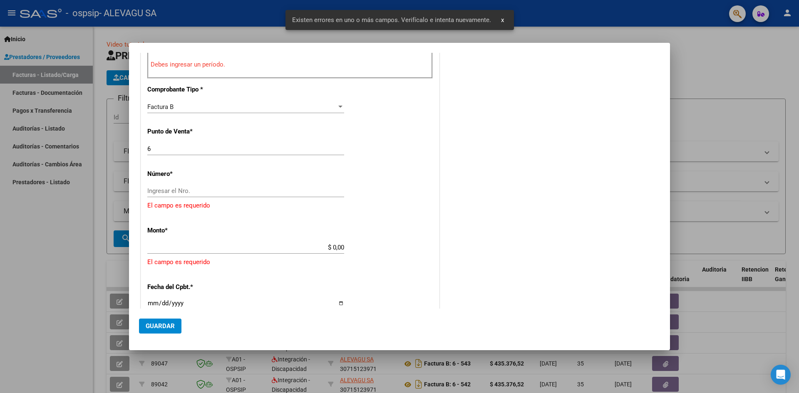
scroll to position [282, 0]
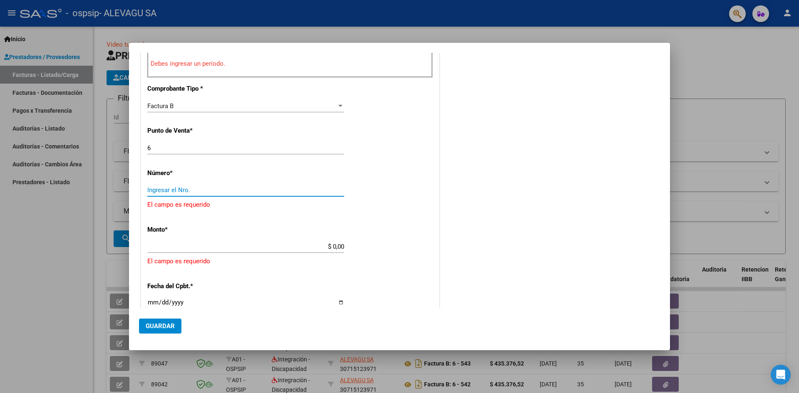
click at [188, 189] on input "Ingresar el Nro." at bounding box center [245, 189] width 197 height 7
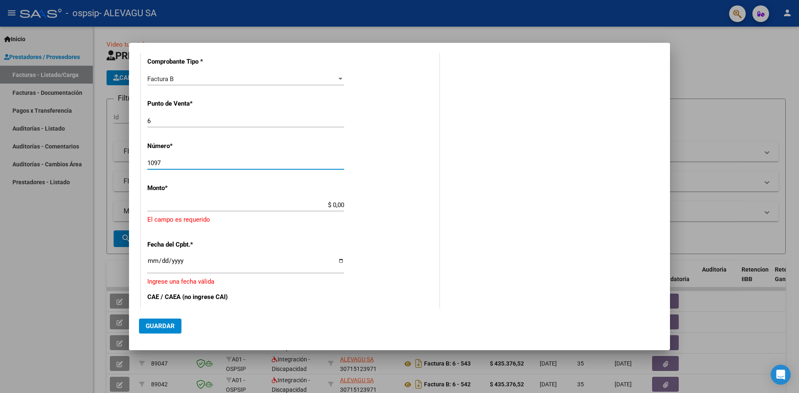
scroll to position [324, 0]
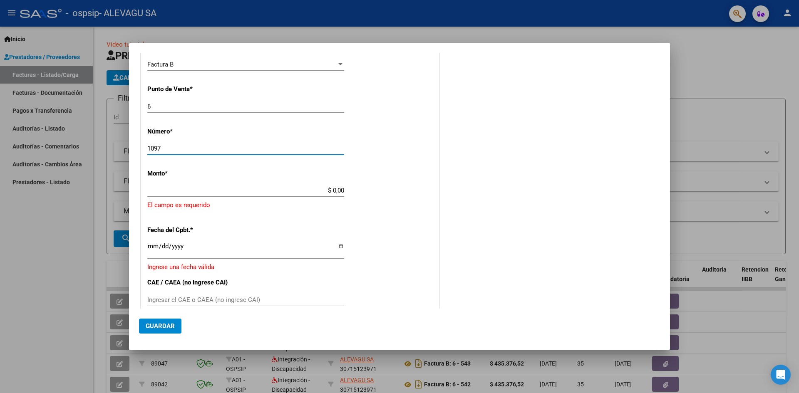
type input "1097"
click at [252, 198] on div "$ 0,00 Ingresar el monto" at bounding box center [245, 194] width 197 height 20
type input "$ 435.376,52"
type input "[DATE]"
type input "75381149963429"
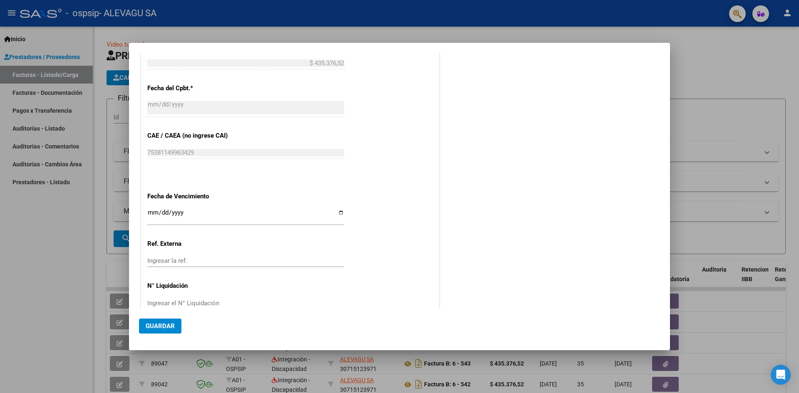
scroll to position [468, 0]
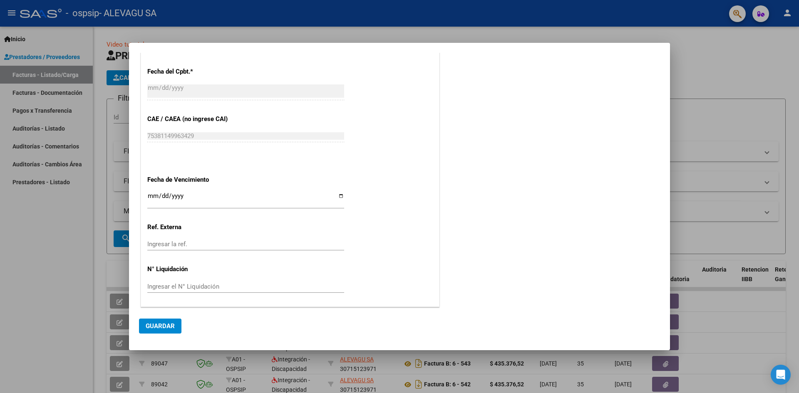
click at [149, 196] on input "Ingresar la fecha" at bounding box center [245, 199] width 197 height 13
type input "[DATE]"
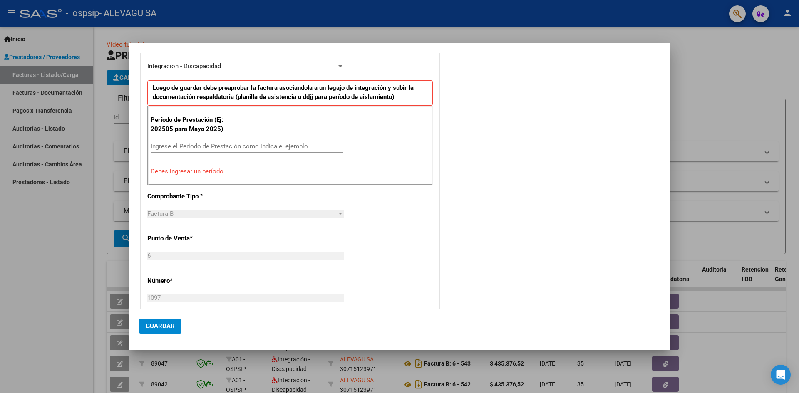
scroll to position [135, 0]
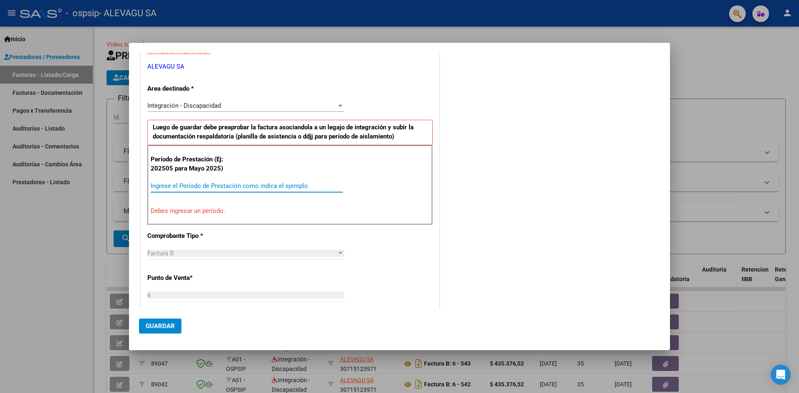
click at [184, 189] on input "Ingrese el Período de Prestación como indica el ejemplo" at bounding box center [247, 185] width 192 height 7
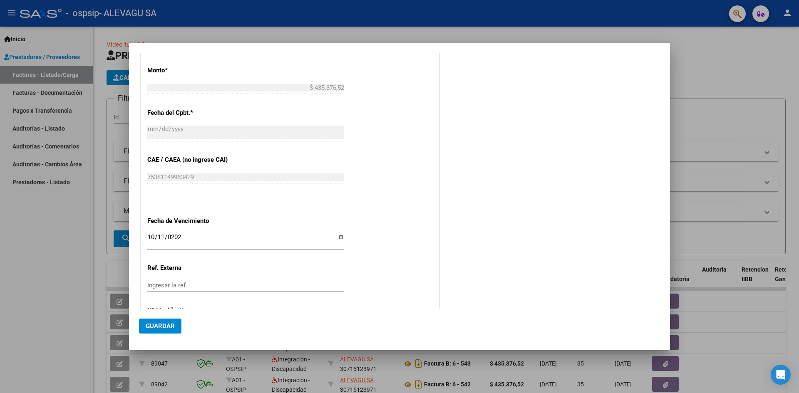
scroll to position [446, 0]
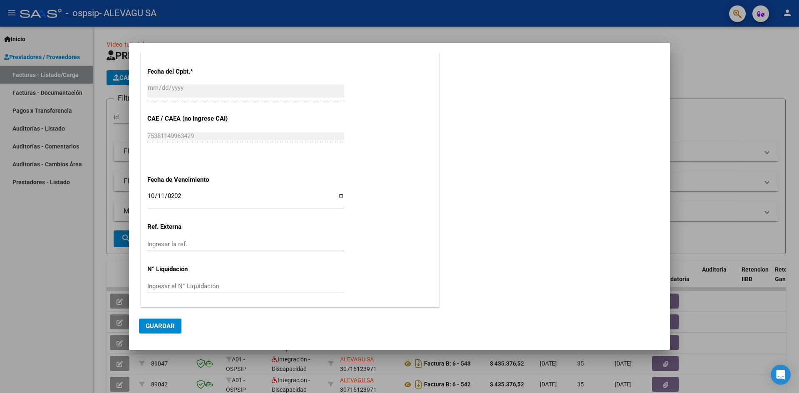
type input "202509"
click at [161, 324] on span "Guardar" at bounding box center [160, 326] width 29 height 7
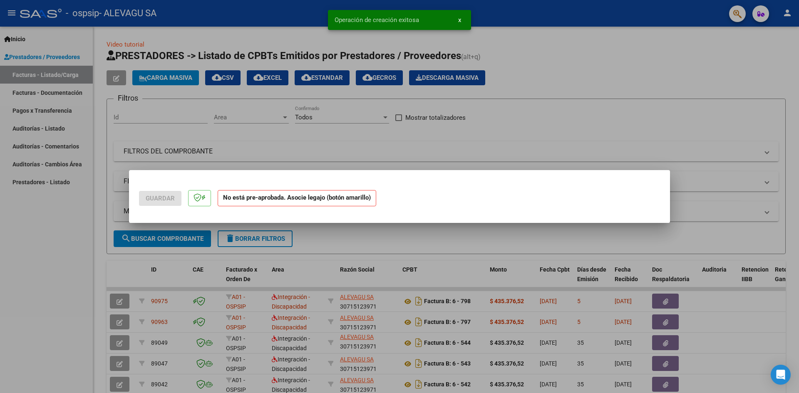
scroll to position [0, 0]
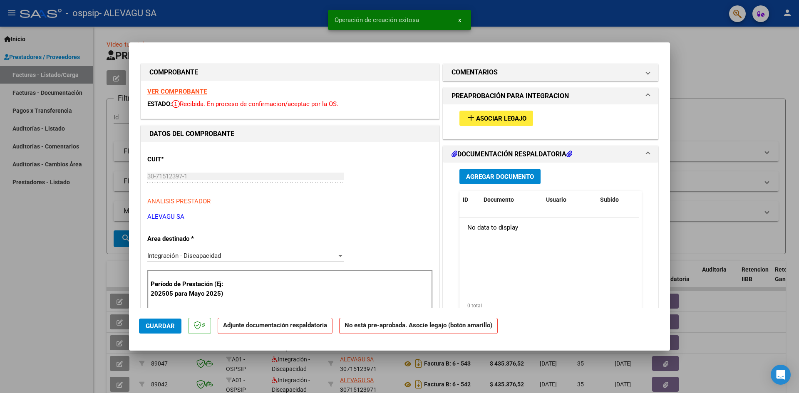
click at [505, 119] on span "Asociar Legajo" at bounding box center [501, 118] width 50 height 7
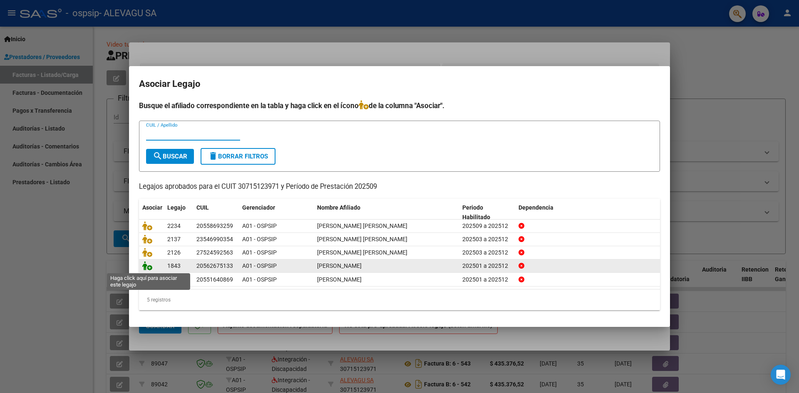
click at [147, 269] on icon at bounding box center [147, 265] width 10 height 9
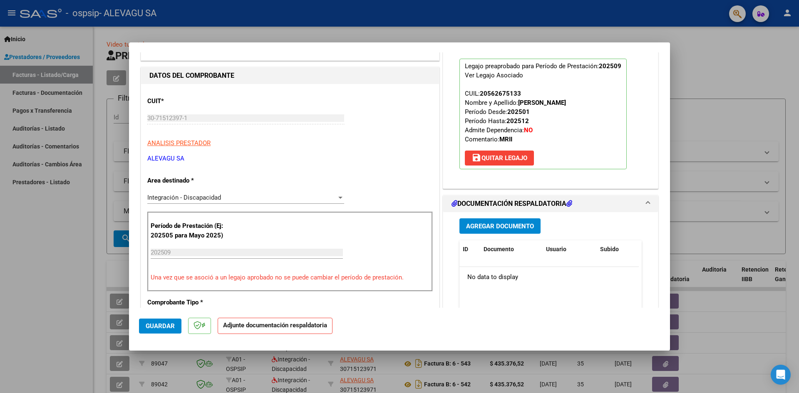
scroll to position [166, 0]
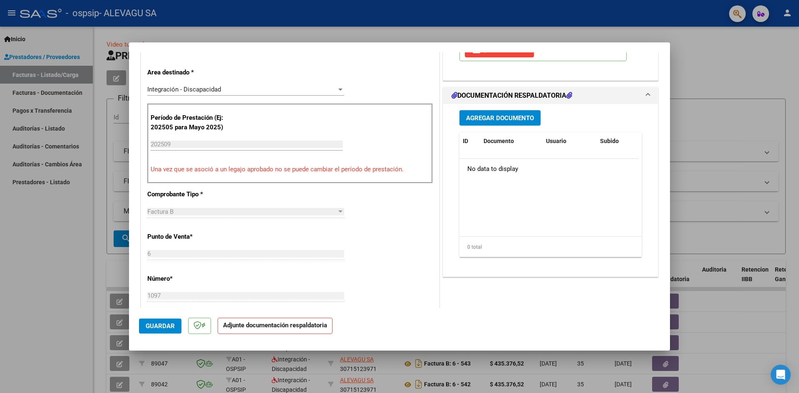
click at [495, 114] on span "Agregar Documento" at bounding box center [500, 117] width 68 height 7
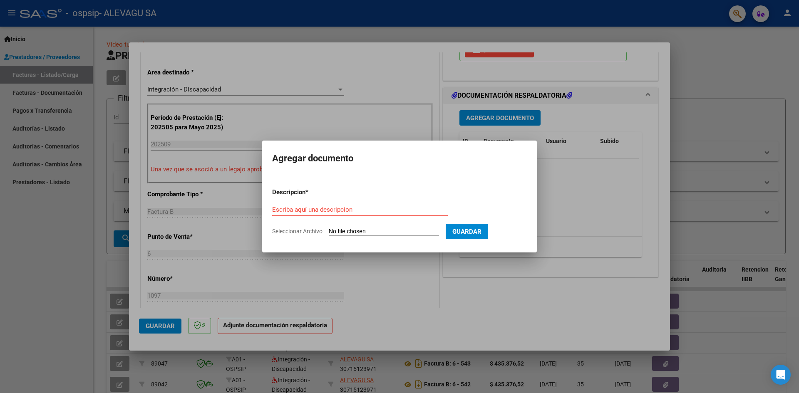
click at [374, 231] on input "Seleccionar Archivo" at bounding box center [384, 232] width 110 height 8
type input "C:\fakepath\Sosa_Nelson CAE MII.pdf"
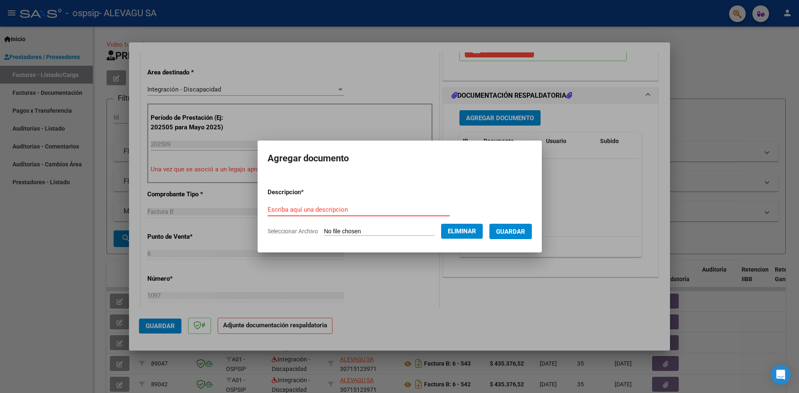
click at [340, 212] on input "Escriba aquí una descripcion" at bounding box center [359, 209] width 182 height 7
type input "CAE"
click at [522, 231] on span "Guardar" at bounding box center [510, 231] width 29 height 7
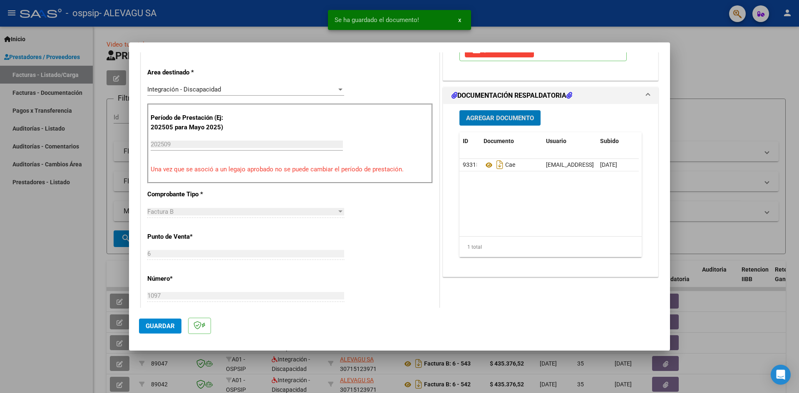
click at [499, 114] on span "Agregar Documento" at bounding box center [500, 117] width 68 height 7
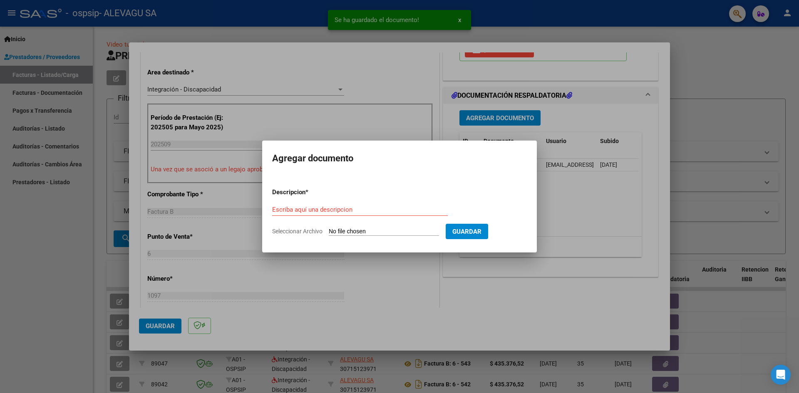
click at [333, 234] on input "Seleccionar Archivo" at bounding box center [384, 232] width 110 height 8
type input "C:\fakepath\[PERSON_NAME] Planilla Septiembre..pdf"
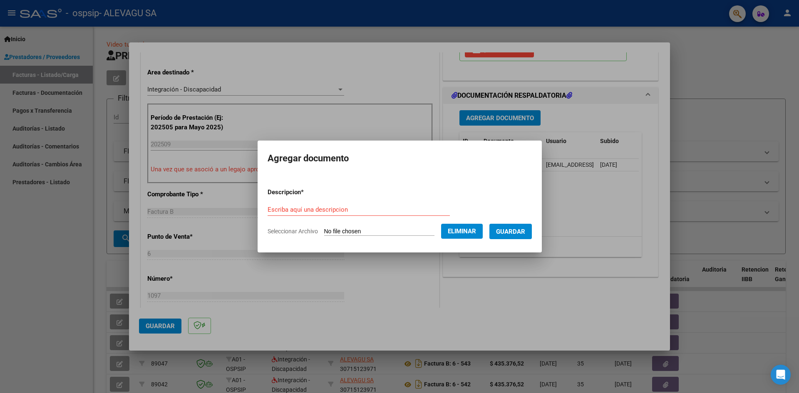
click at [323, 201] on form "Descripcion * Escriba aquí una descripcion Seleccionar Archivo Eliminar Guardar" at bounding box center [400, 211] width 264 height 61
click at [323, 206] on input "Escriba aquí una descripcion" at bounding box center [359, 209] width 182 height 7
type input "PLANILLA DE ASISTENCIA"
click at [515, 228] on span "Guardar" at bounding box center [510, 231] width 29 height 7
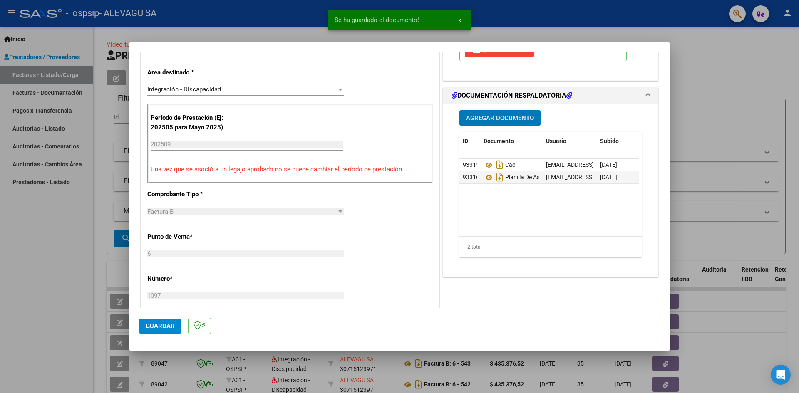
click at [514, 121] on span "Agregar Documento" at bounding box center [500, 117] width 68 height 7
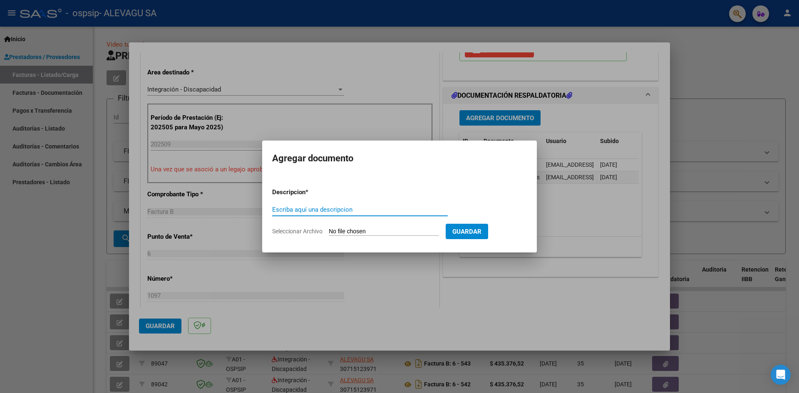
click at [566, 271] on div at bounding box center [399, 196] width 799 height 393
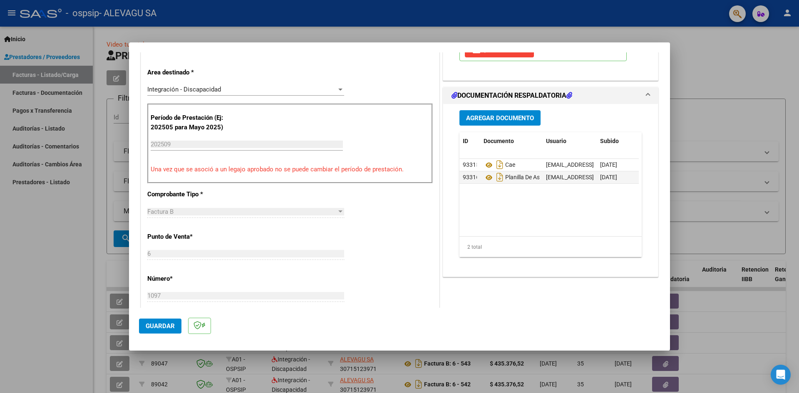
click at [495, 118] on span "Agregar Documento" at bounding box center [500, 117] width 68 height 7
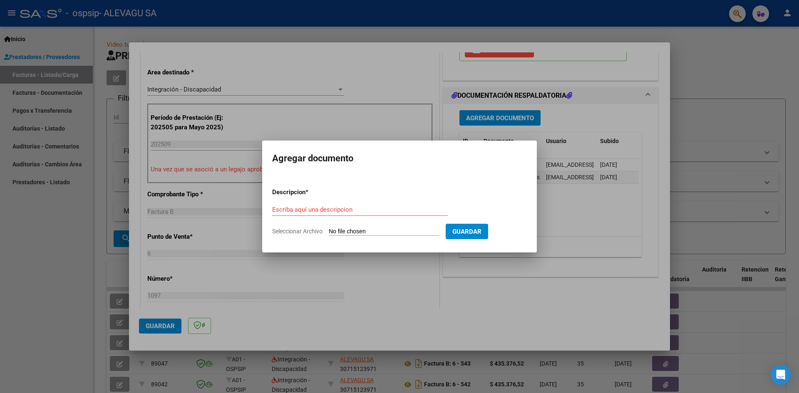
click at [357, 229] on input "Seleccionar Archivo" at bounding box center [384, 232] width 110 height 8
type input "C:\fakepath\[PERSON_NAME]-Informes.pdf"
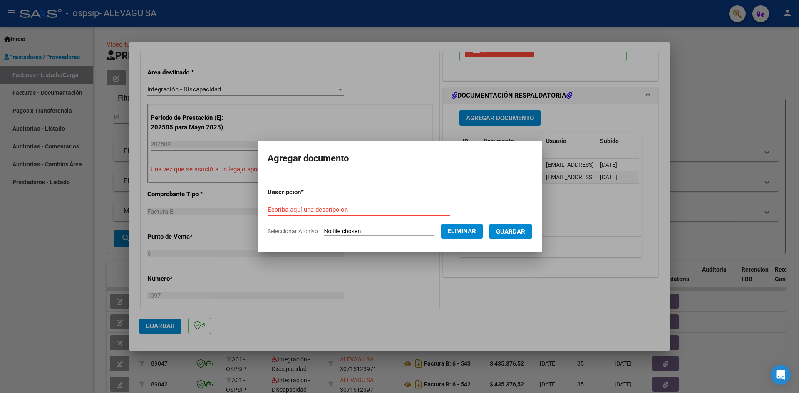
click at [302, 206] on input "Escriba aquí una descripcion" at bounding box center [359, 209] width 182 height 7
type input "i"
type input "INFORME"
click at [525, 233] on span "Guardar" at bounding box center [510, 231] width 29 height 7
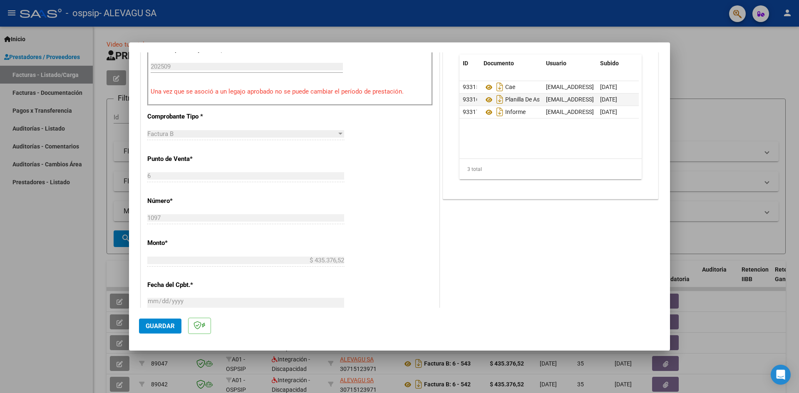
scroll to position [250, 0]
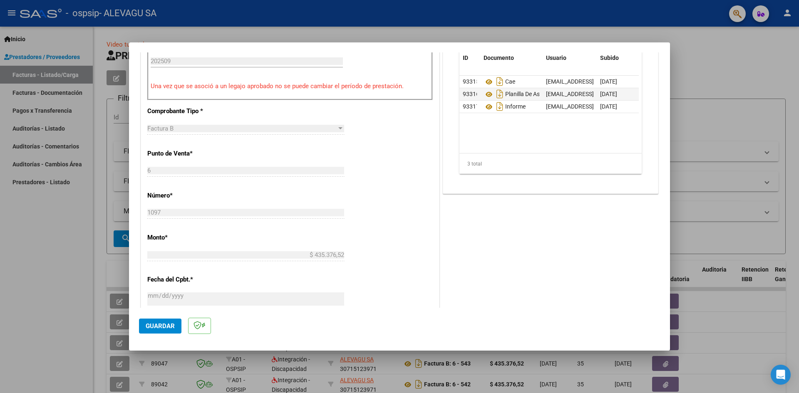
click at [156, 323] on span "Guardar" at bounding box center [160, 326] width 29 height 7
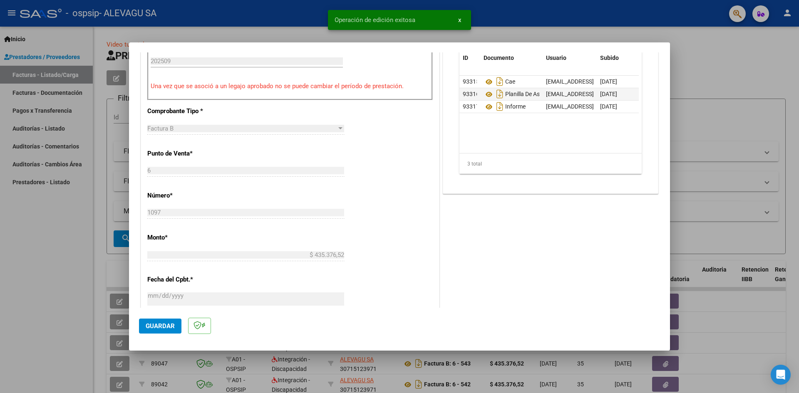
click at [718, 57] on div at bounding box center [399, 196] width 799 height 393
type input "$ 0,00"
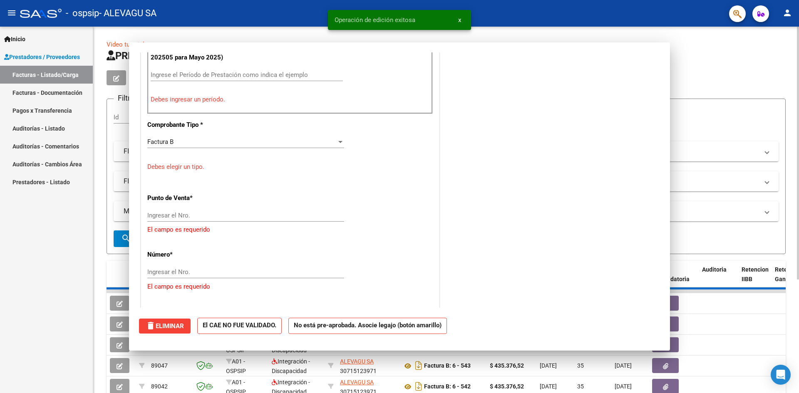
scroll to position [0, 0]
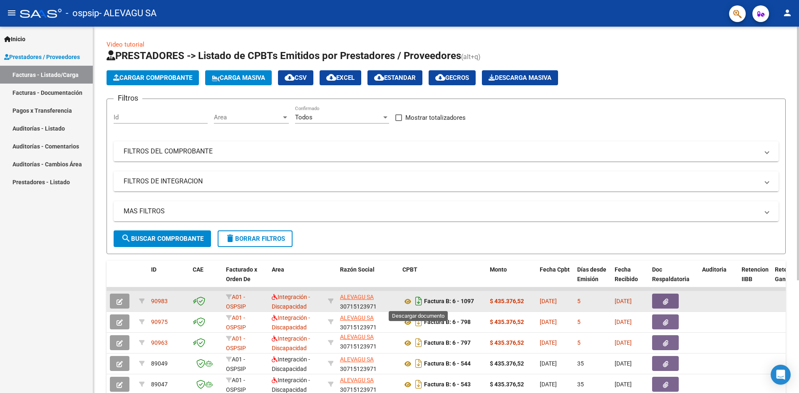
click at [417, 301] on icon "Descargar documento" at bounding box center [418, 301] width 11 height 13
click at [155, 78] on span "Cargar Comprobante" at bounding box center [152, 77] width 79 height 7
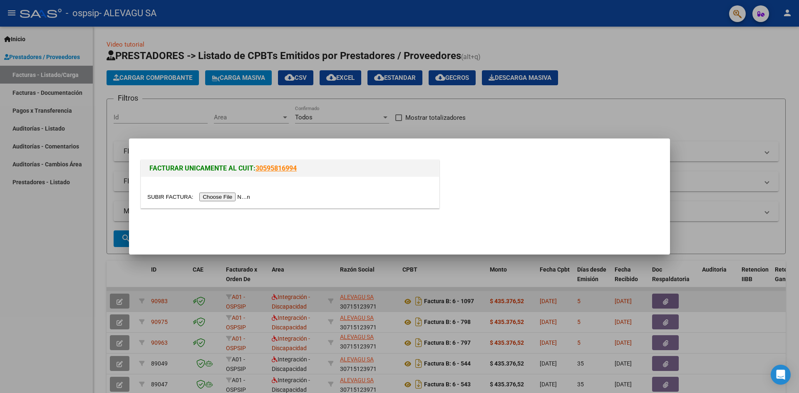
click at [59, 220] on div at bounding box center [399, 196] width 799 height 393
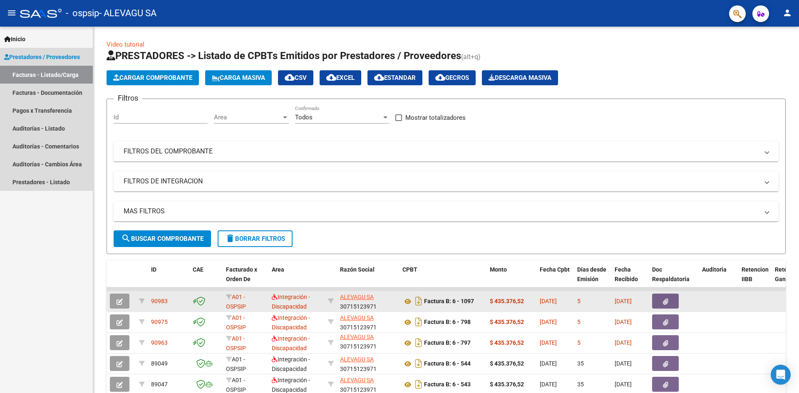
click at [57, 68] on link "Facturas - Listado/Carga" at bounding box center [46, 75] width 93 height 18
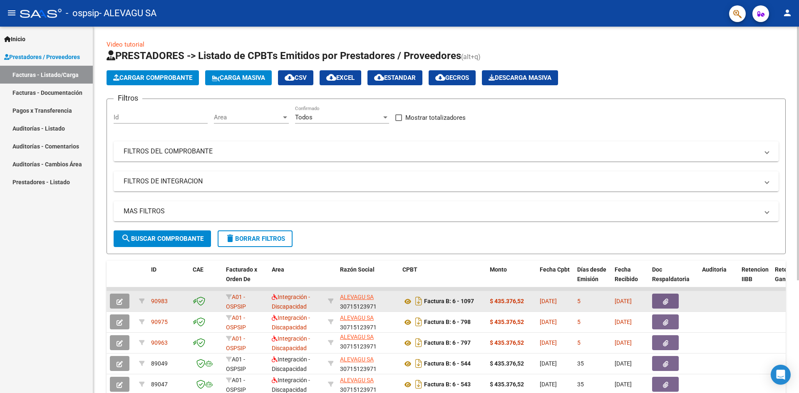
click at [151, 83] on button "Cargar Comprobante" at bounding box center [153, 77] width 92 height 15
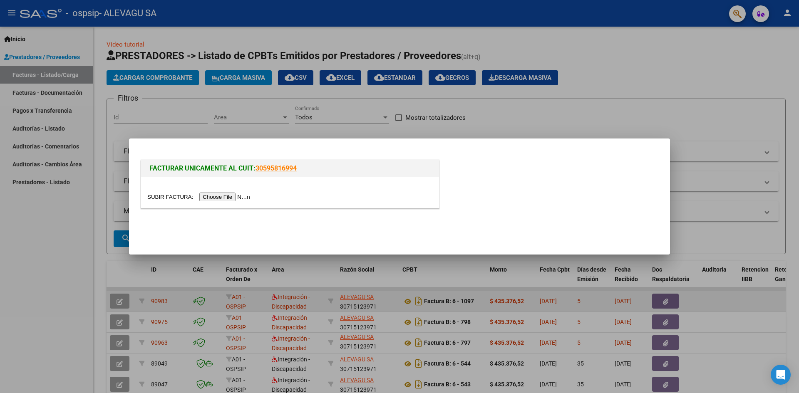
click at [229, 196] on input "file" at bounding box center [199, 197] width 105 height 9
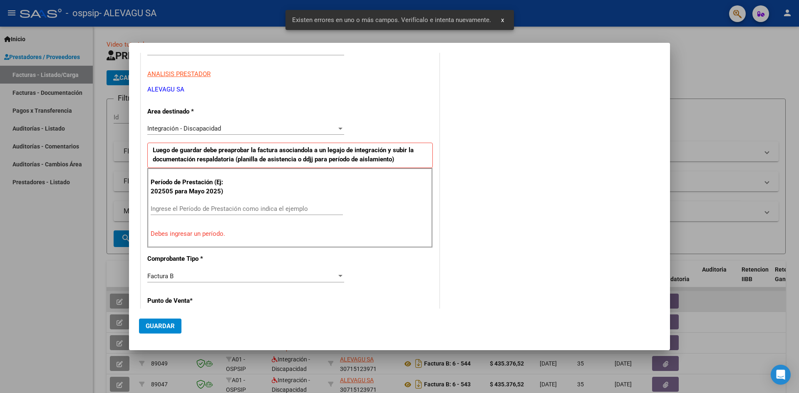
scroll to position [116, 0]
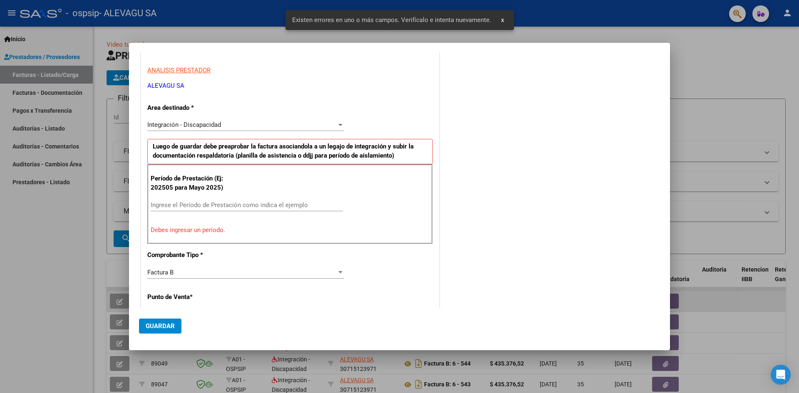
click at [184, 206] on input "Ingrese el Período de Prestación como indica el ejemplo" at bounding box center [247, 204] width 192 height 7
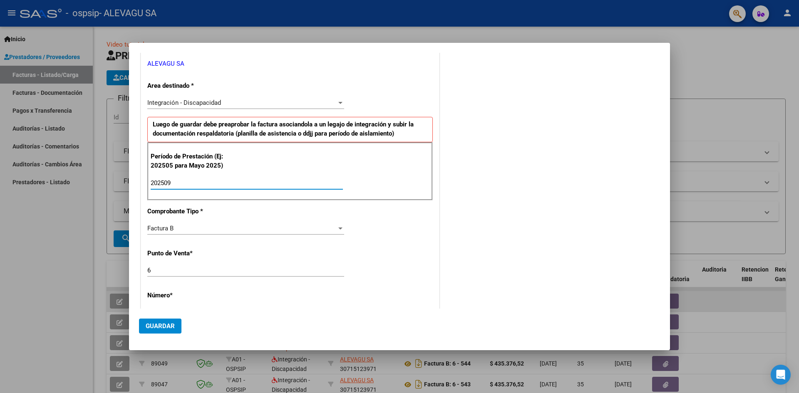
scroll to position [157, 0]
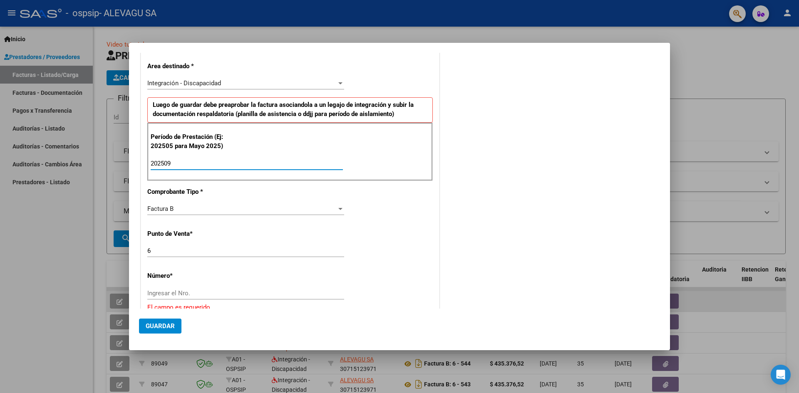
type input "202509"
click at [175, 293] on input "Ingresar el Nro." at bounding box center [245, 293] width 197 height 7
type input "807"
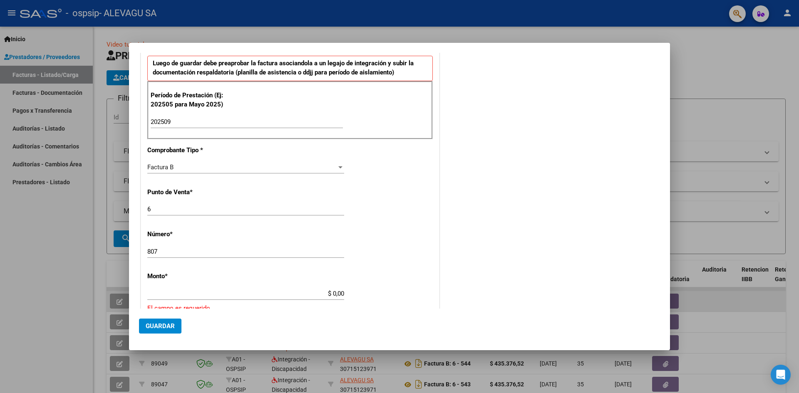
type input "$ 435.376,52"
type input "[DATE]"
type input "75381149851320"
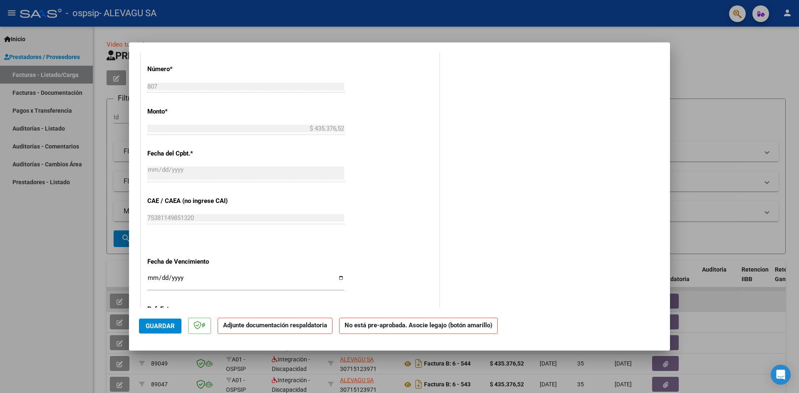
scroll to position [375, 0]
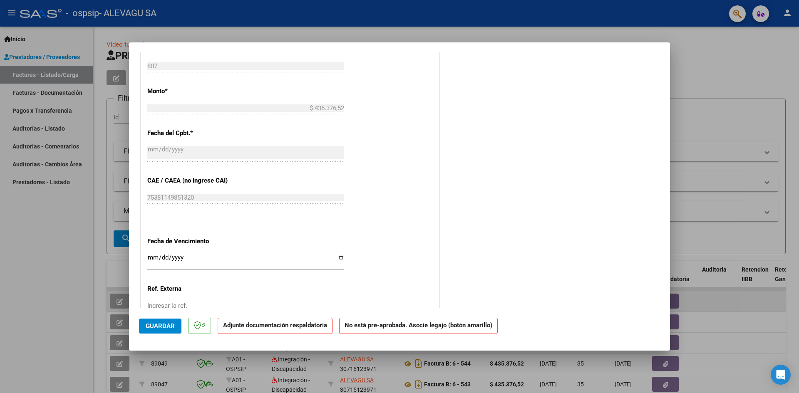
click at [151, 258] on input "Ingresar la fecha" at bounding box center [245, 260] width 197 height 13
type input "[DATE]"
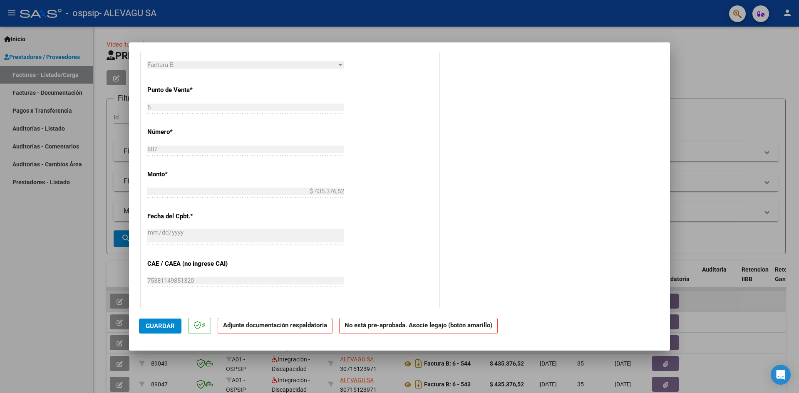
scroll to position [437, 0]
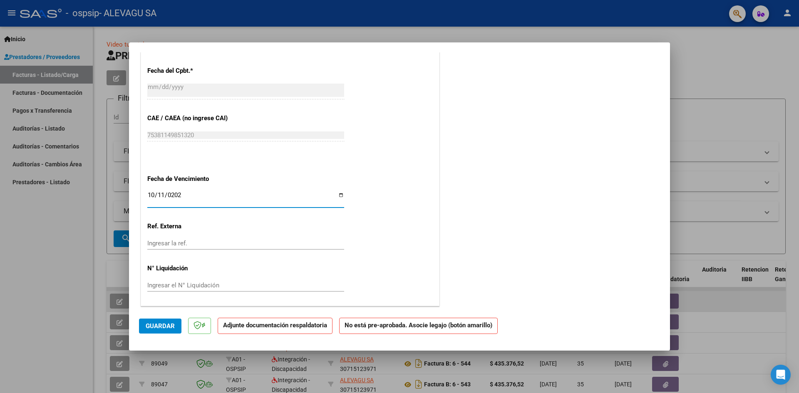
click at [146, 323] on span "Guardar" at bounding box center [160, 326] width 29 height 7
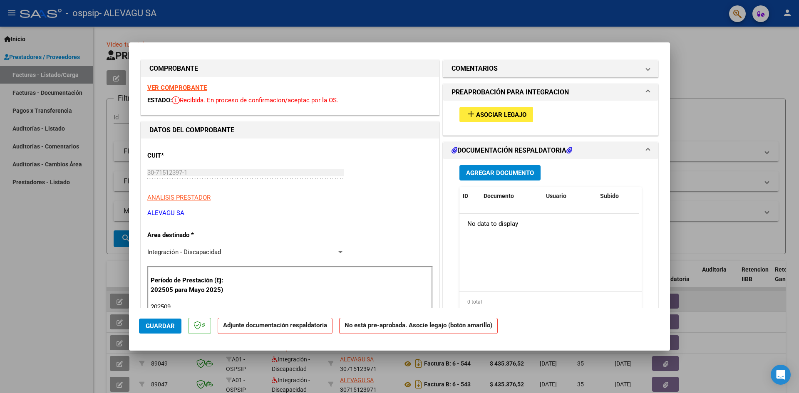
scroll to position [0, 0]
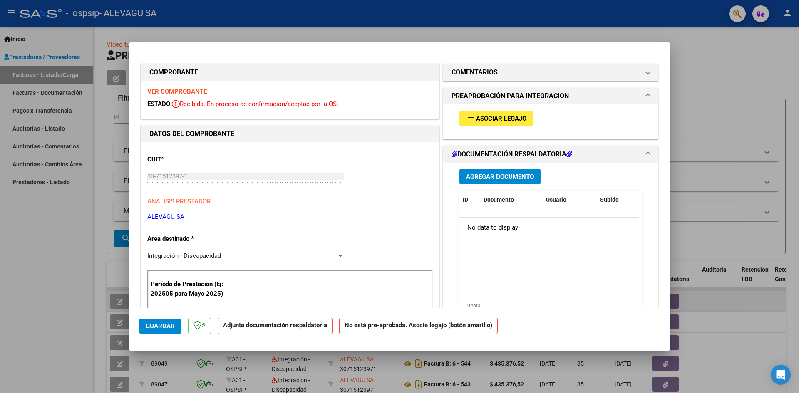
click at [497, 120] on span "Asociar Legajo" at bounding box center [501, 118] width 50 height 7
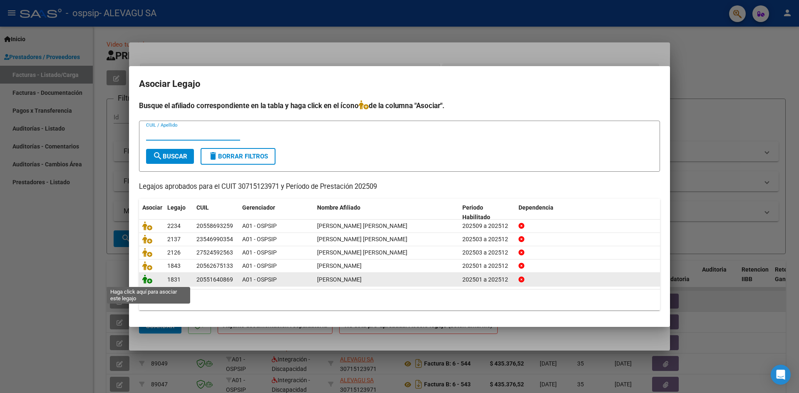
click at [145, 280] on icon at bounding box center [147, 279] width 10 height 9
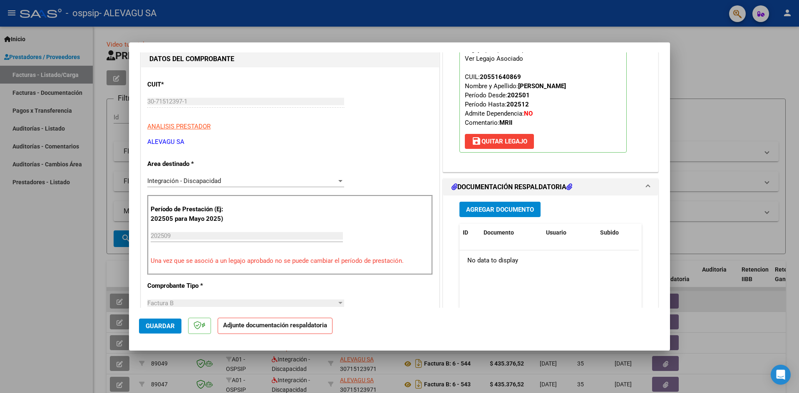
scroll to position [125, 0]
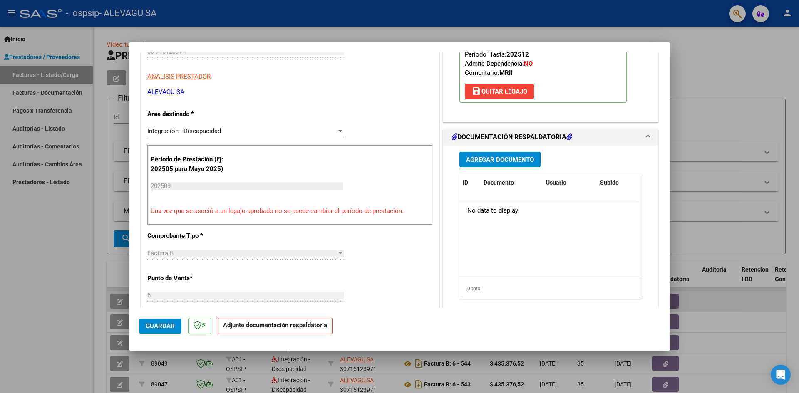
click at [508, 163] on span "Agregar Documento" at bounding box center [500, 159] width 68 height 7
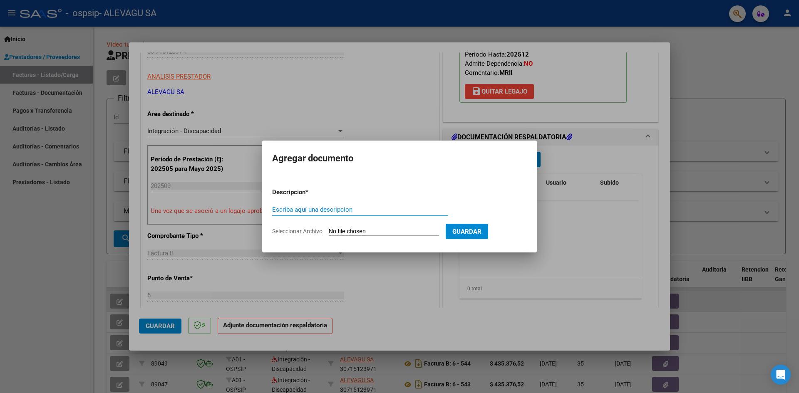
click at [363, 232] on input "Seleccionar Archivo" at bounding box center [384, 232] width 110 height 8
type input "C:\fakepath\[PERSON_NAME] CAE MII.pdf"
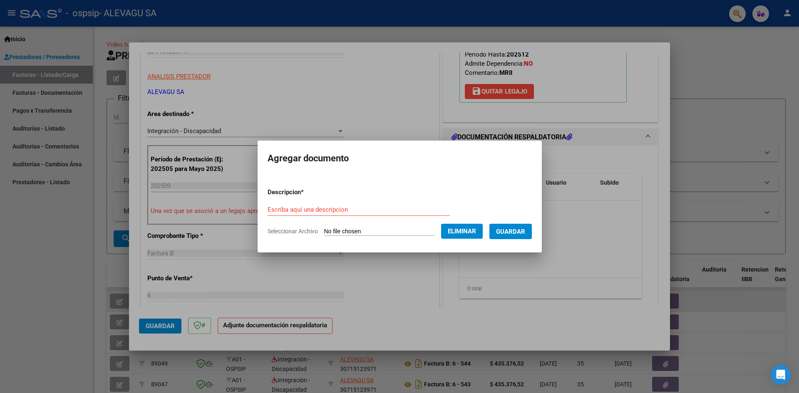
click at [343, 213] on input "Escriba aquí una descripcion" at bounding box center [359, 209] width 182 height 7
type input "CAE"
click at [512, 231] on span "Guardar" at bounding box center [510, 231] width 29 height 7
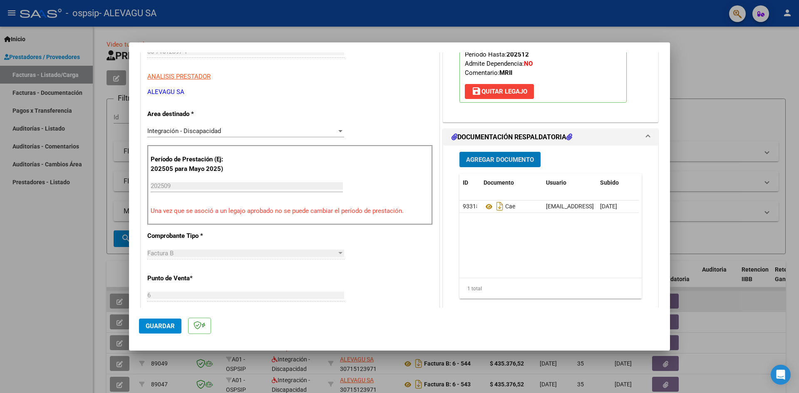
click at [499, 155] on button "Agregar Documento" at bounding box center [499, 159] width 81 height 15
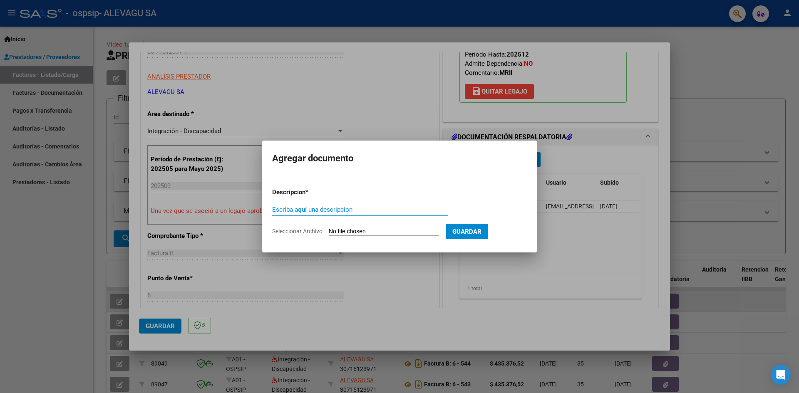
click at [362, 230] on input "Seleccionar Archivo" at bounding box center [384, 232] width 110 height 8
type input "C:\fakepath\[PERSON_NAME] Planilla Septiembre MII.pdf"
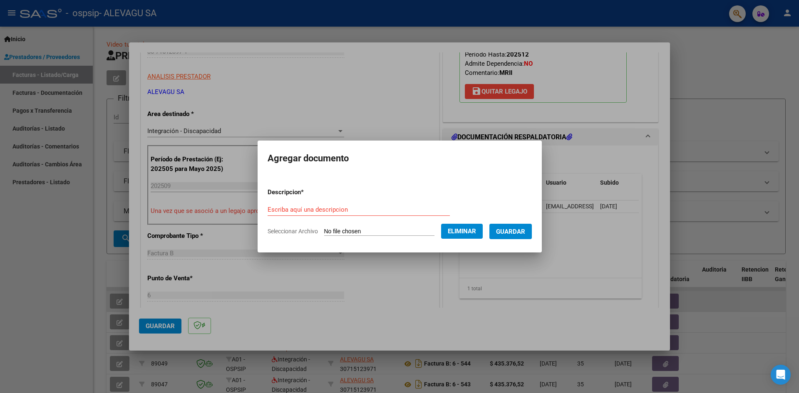
click at [335, 204] on div "Escriba aquí una descripcion" at bounding box center [359, 210] width 182 height 12
type input "PLANILLA DE ASISTENCIA"
click at [521, 233] on span "Guardar" at bounding box center [510, 231] width 29 height 7
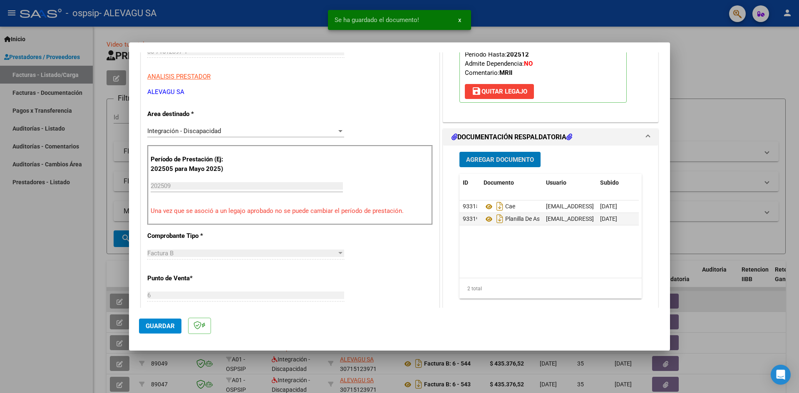
click at [496, 166] on button "Agregar Documento" at bounding box center [499, 159] width 81 height 15
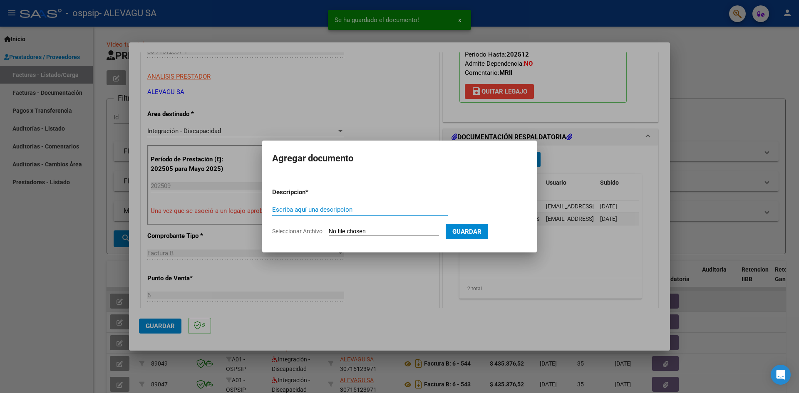
click at [357, 229] on input "Seleccionar Archivo" at bounding box center [384, 232] width 110 height 8
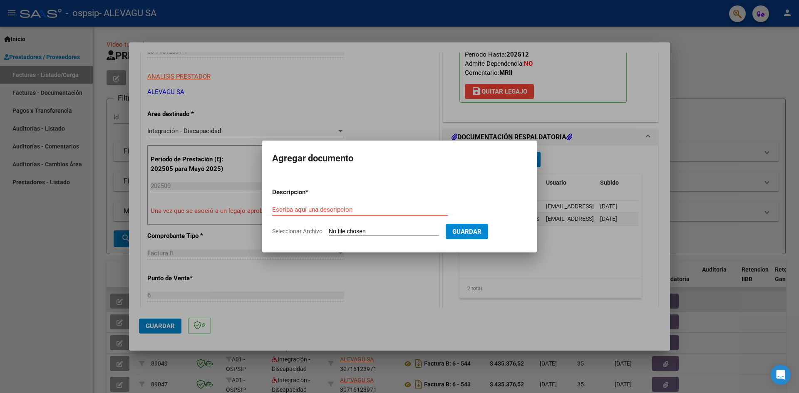
type input "C:\fakepath\[PERSON_NAME].pdf"
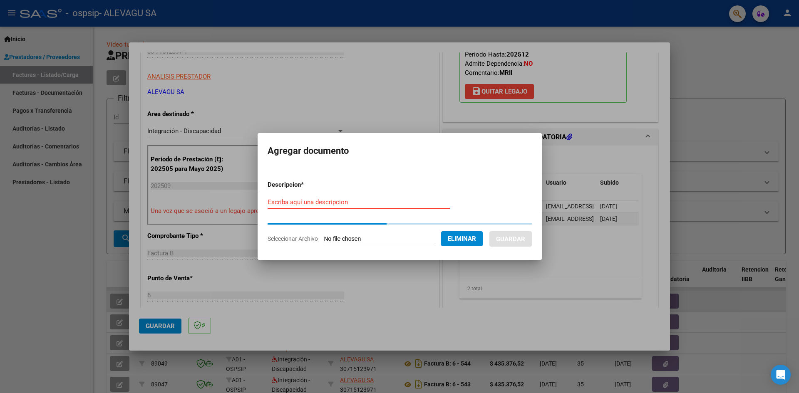
click at [380, 205] on input "Escriba aquí una descripcion" at bounding box center [359, 202] width 182 height 7
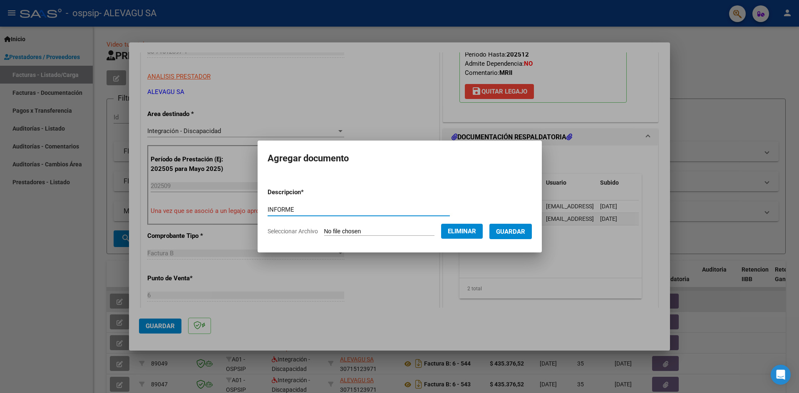
type input "INFORME"
click at [524, 235] on span "Guardar" at bounding box center [510, 231] width 29 height 7
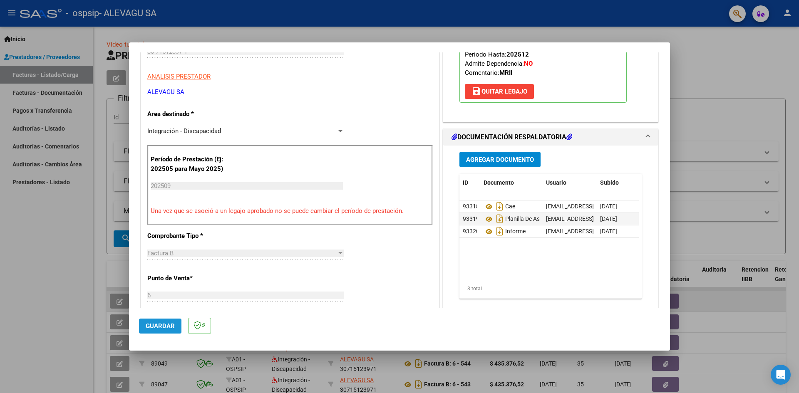
click at [164, 332] on button "Guardar" at bounding box center [160, 326] width 42 height 15
click at [731, 80] on div at bounding box center [399, 196] width 799 height 393
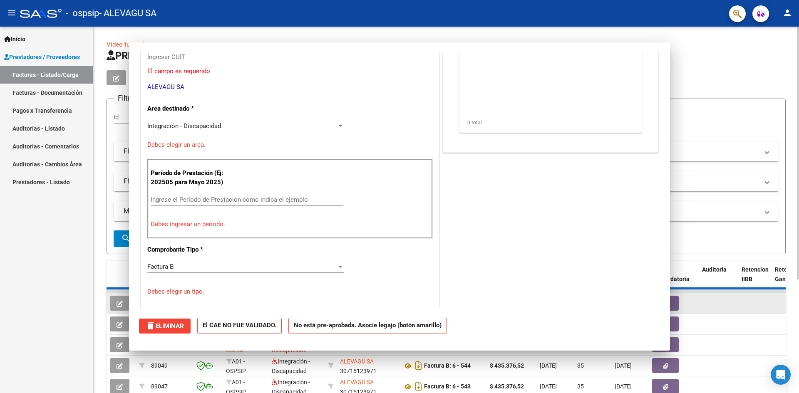
scroll to position [0, 0]
